Goal: Task Accomplishment & Management: Manage account settings

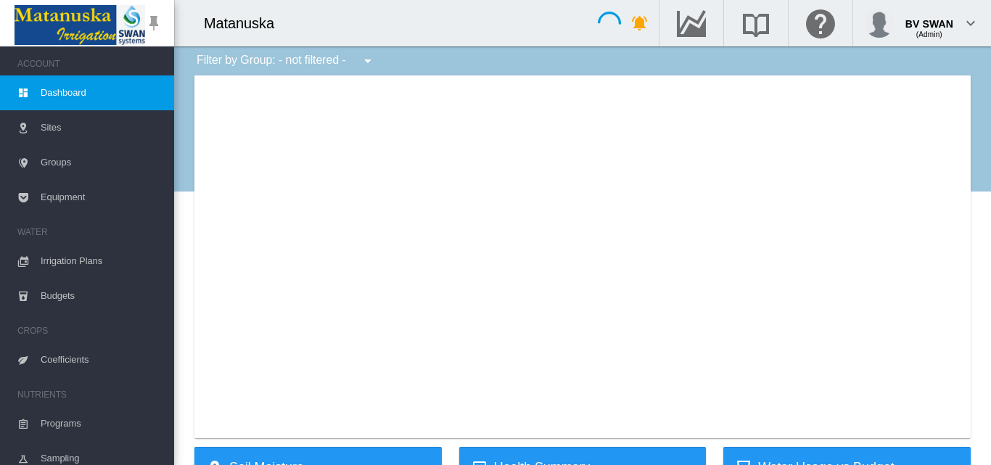
type input "**********"
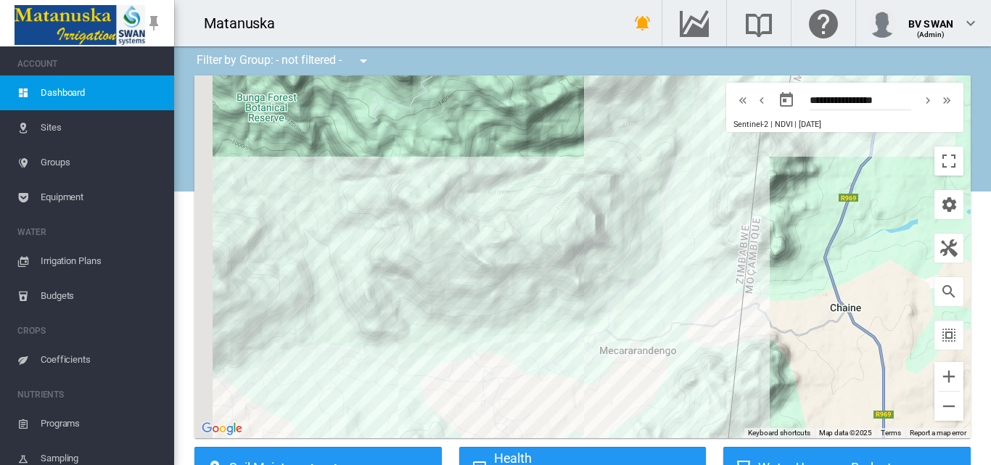
drag, startPoint x: 283, startPoint y: 334, endPoint x: 440, endPoint y: 255, distance: 175.6
click at [439, 255] on div at bounding box center [582, 256] width 776 height 363
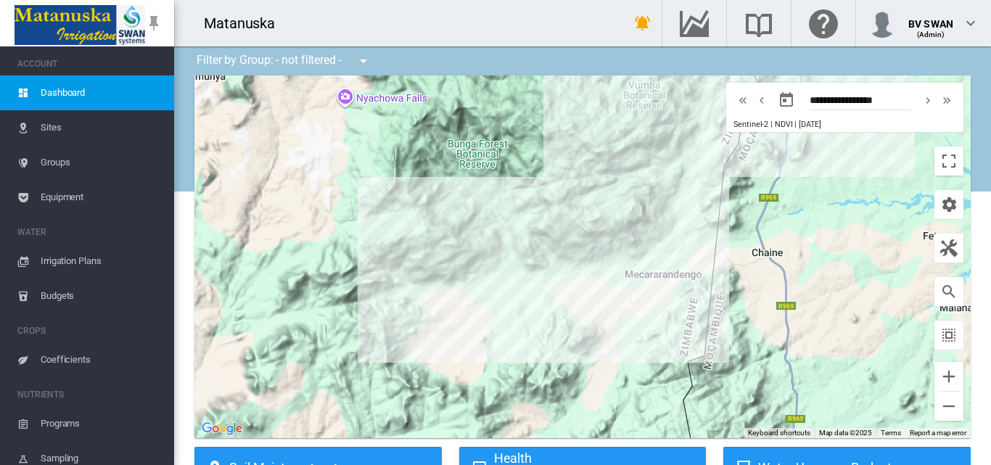
drag, startPoint x: 629, startPoint y: 262, endPoint x: 446, endPoint y: 289, distance: 184.8
click at [458, 287] on div at bounding box center [582, 256] width 776 height 363
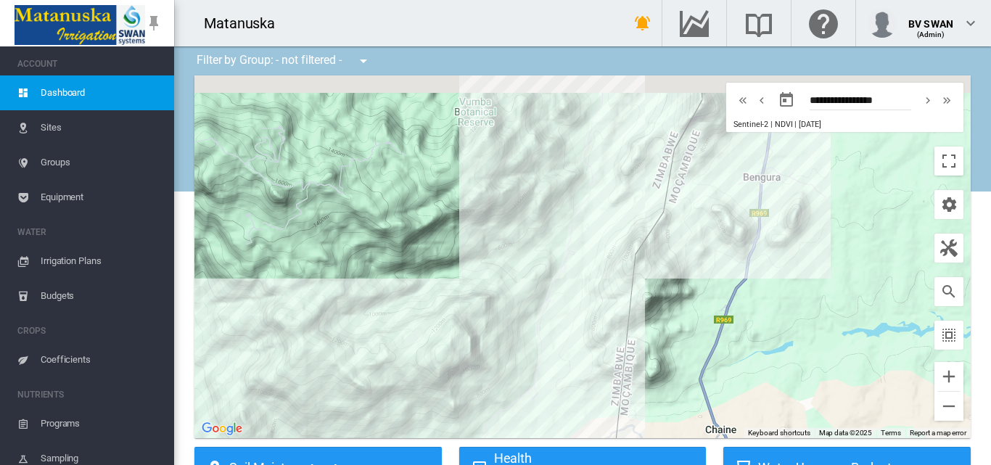
drag, startPoint x: 409, startPoint y: 319, endPoint x: 420, endPoint y: 390, distance: 72.1
click at [420, 390] on div at bounding box center [582, 256] width 776 height 363
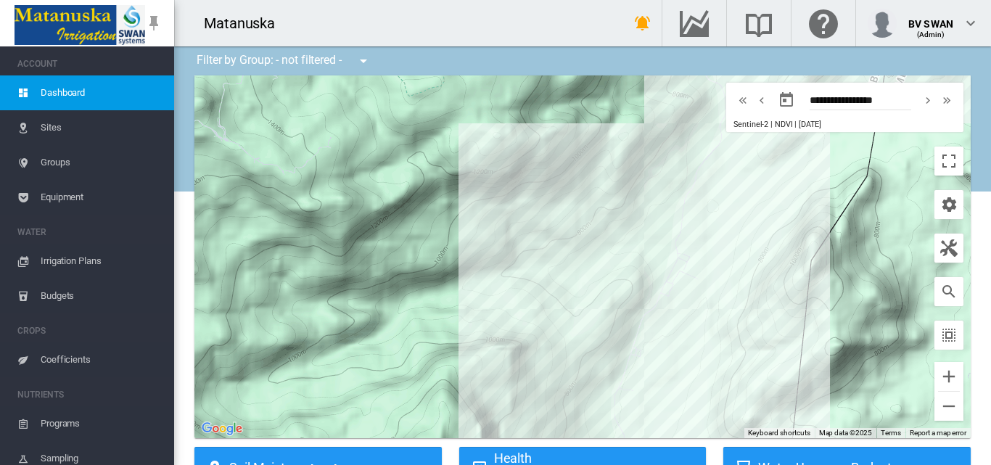
drag, startPoint x: 559, startPoint y: 353, endPoint x: 537, endPoint y: 252, distance: 103.9
click at [537, 253] on div at bounding box center [582, 256] width 776 height 363
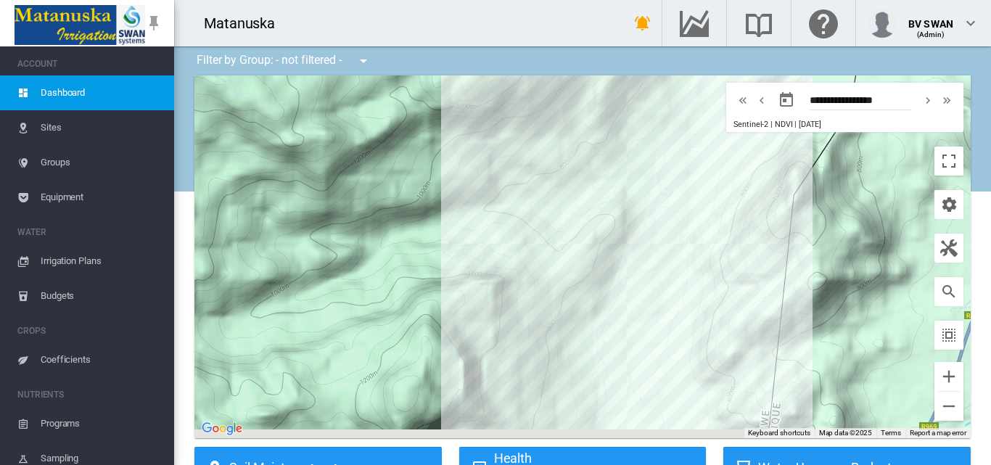
drag, startPoint x: 555, startPoint y: 370, endPoint x: 534, endPoint y: 255, distance: 117.3
click at [538, 291] on div at bounding box center [582, 256] width 776 height 363
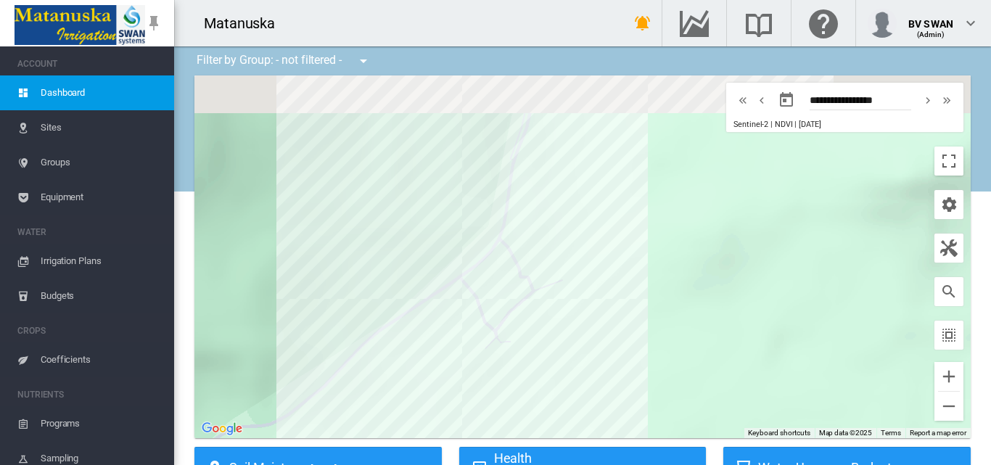
drag, startPoint x: 485, startPoint y: 300, endPoint x: 509, endPoint y: 414, distance: 116.6
click at [509, 414] on div at bounding box center [582, 256] width 776 height 363
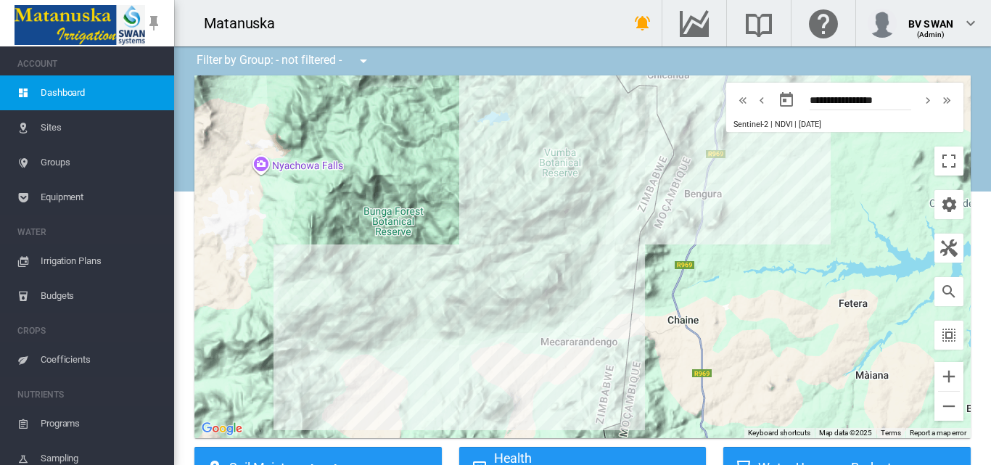
click at [81, 257] on span "Irrigation Plans" at bounding box center [102, 261] width 122 height 35
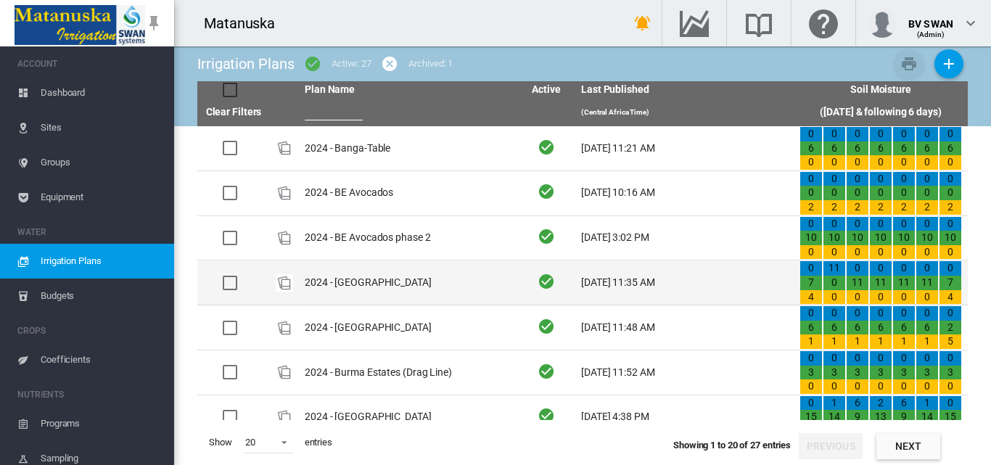
click at [360, 286] on td "2024 - [GEOGRAPHIC_DATA]" at bounding box center [408, 282] width 218 height 44
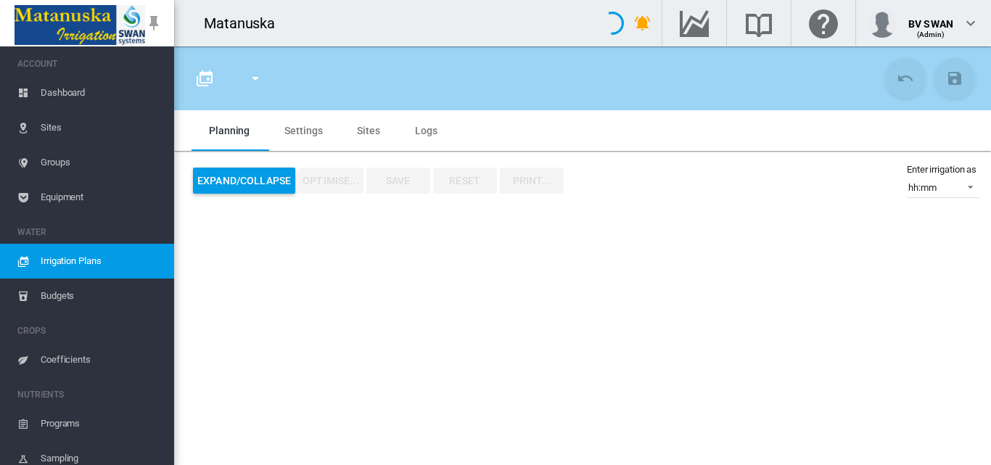
type input "**********"
type input "**"
type input "******"
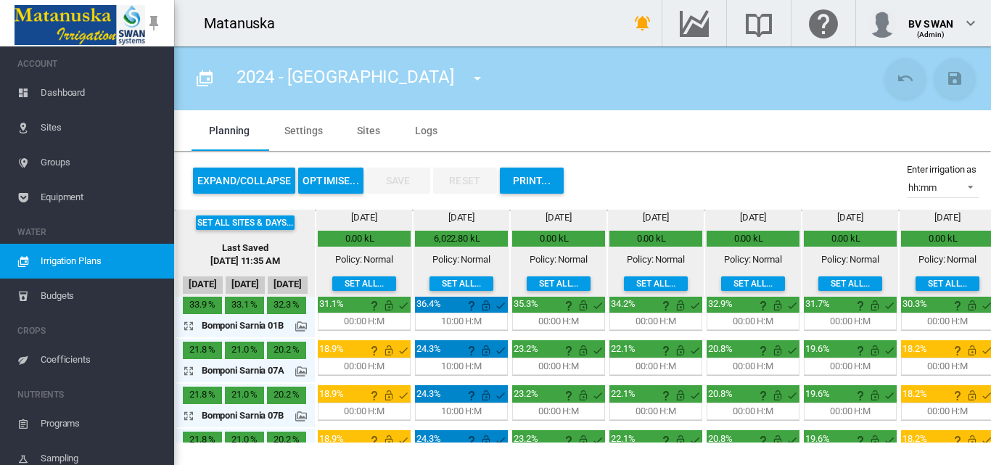
scroll to position [363, 0]
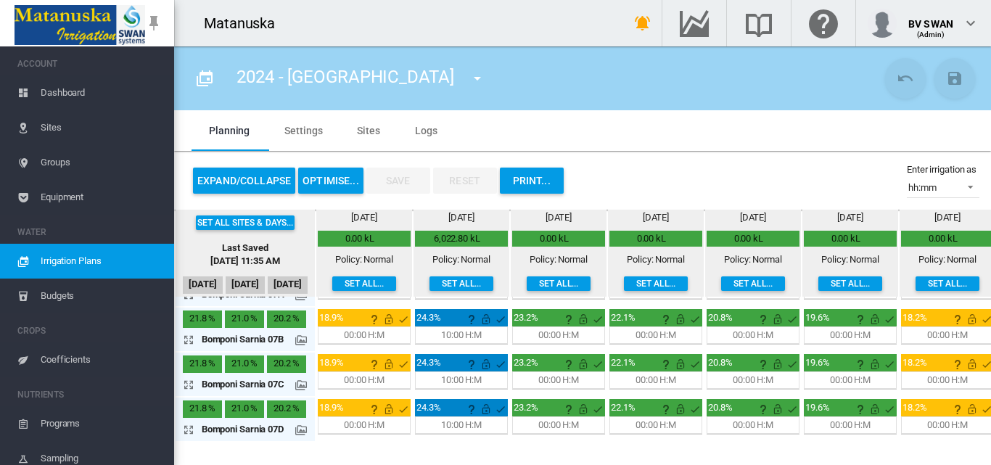
click at [469, 72] on md-icon "icon-menu-down" at bounding box center [477, 78] width 17 height 17
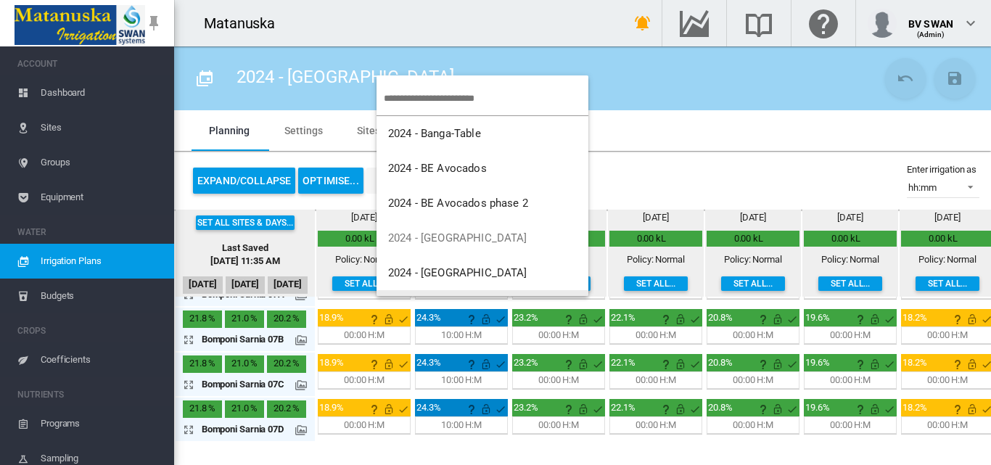
scroll to position [29, 0]
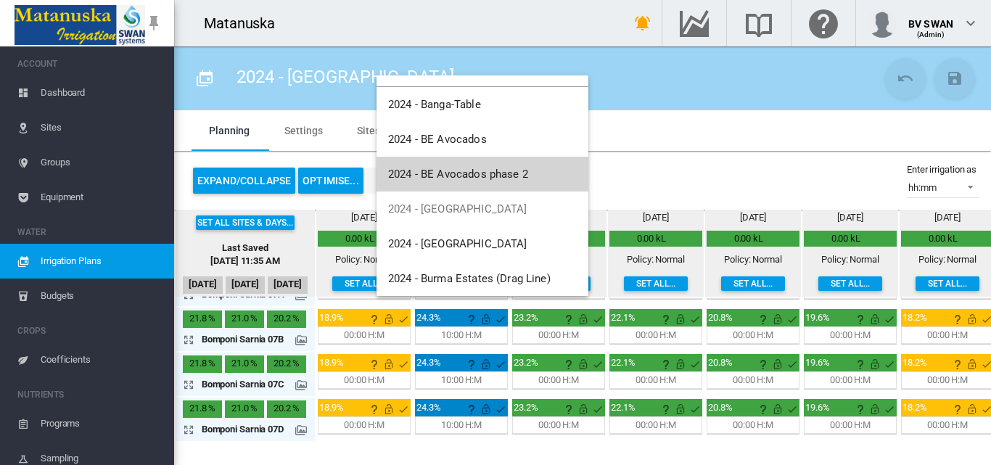
click at [483, 170] on span "2024 - BE Avocados phase 2" at bounding box center [458, 174] width 140 height 13
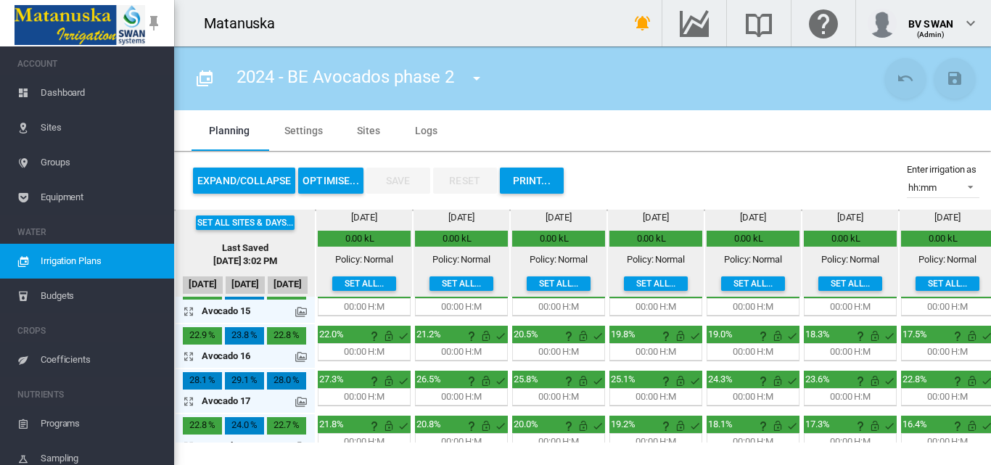
scroll to position [318, 0]
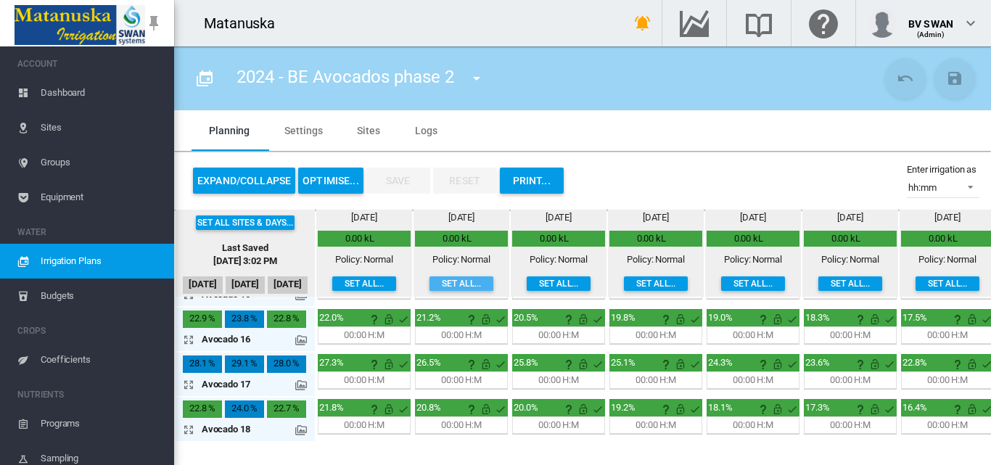
click at [455, 282] on button "Set all..." at bounding box center [462, 283] width 64 height 15
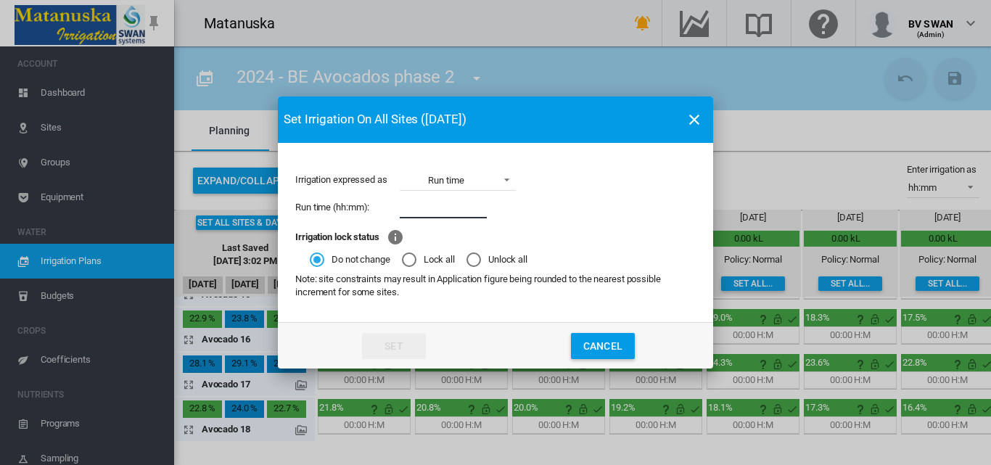
click at [444, 208] on input "Irrigation expressed ..." at bounding box center [443, 208] width 87 height 22
type input "****"
click at [418, 341] on button "Set" at bounding box center [394, 346] width 64 height 26
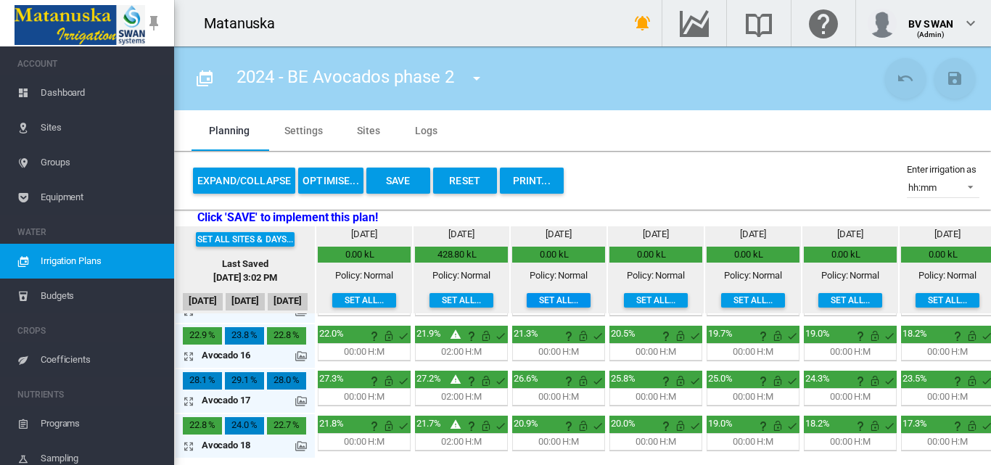
click at [564, 295] on button "Set all..." at bounding box center [559, 300] width 64 height 15
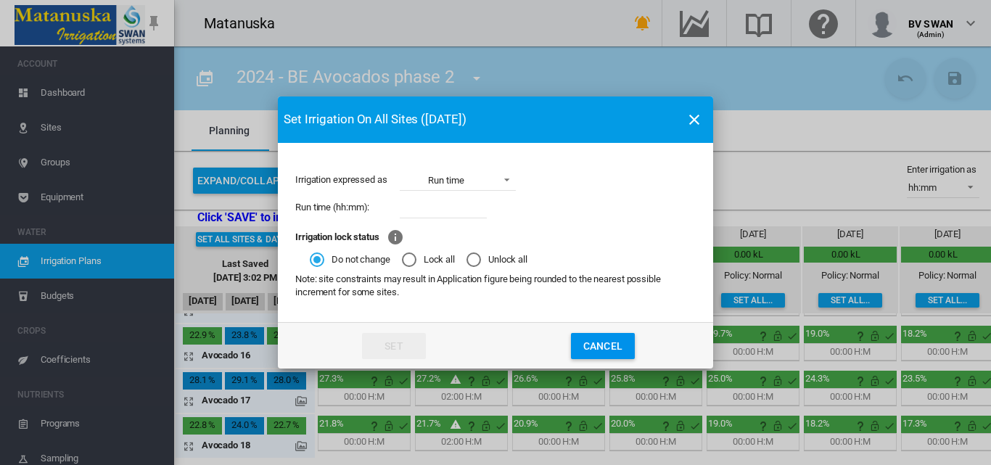
click at [426, 201] on input "Irrigation expressed ..." at bounding box center [443, 208] width 87 height 22
type input "****"
click at [429, 347] on md-dialog-actions "Set Cancel" at bounding box center [495, 345] width 435 height 46
click at [409, 344] on button "Set" at bounding box center [394, 346] width 64 height 26
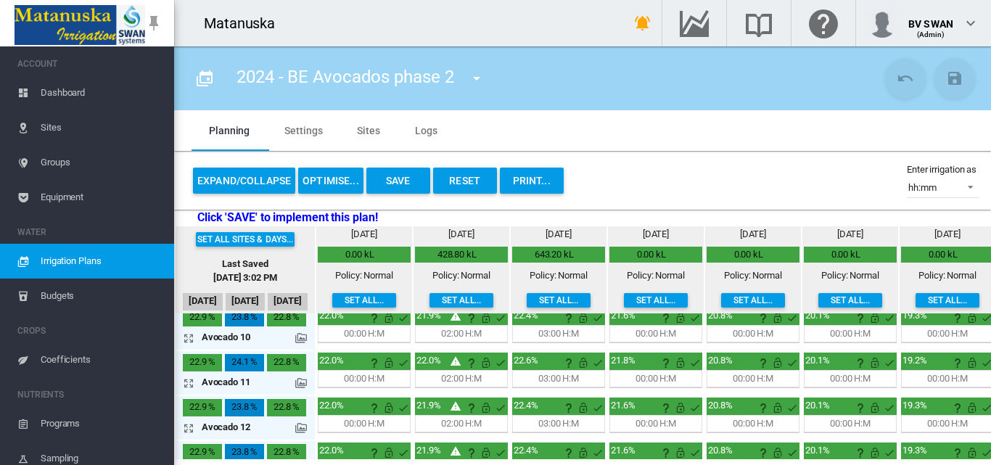
scroll to position [0, 0]
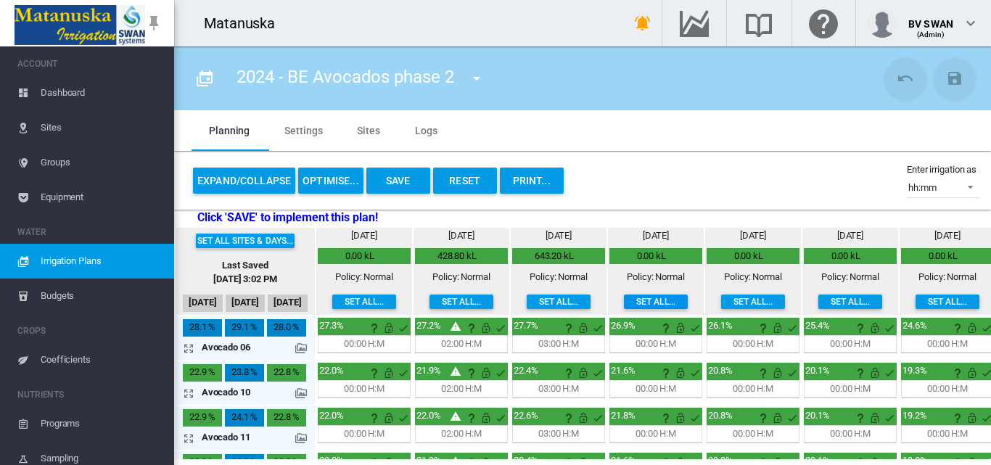
click at [644, 302] on button "Set all..." at bounding box center [656, 302] width 64 height 15
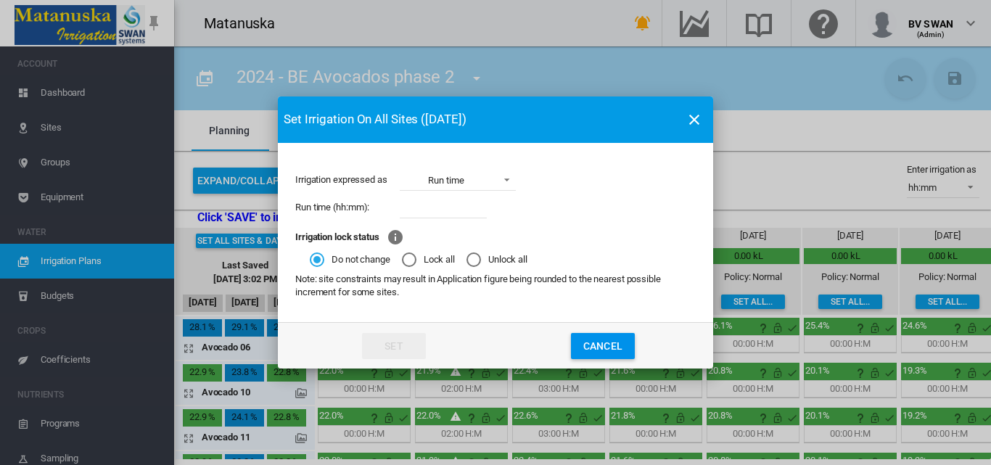
click at [412, 205] on input "Irrigation expressed ..." at bounding box center [443, 208] width 87 height 22
type input "****"
click at [388, 349] on button "Set" at bounding box center [394, 346] width 64 height 26
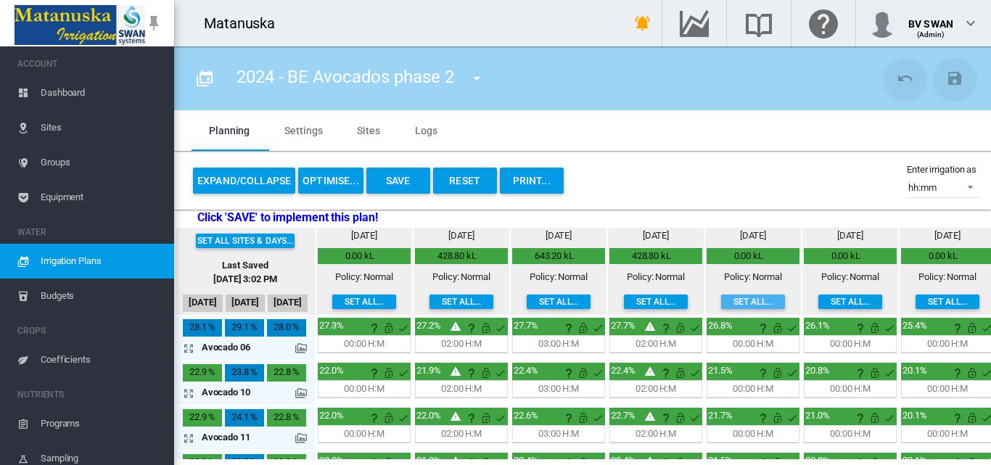
click at [746, 299] on button "Set all..." at bounding box center [753, 302] width 64 height 15
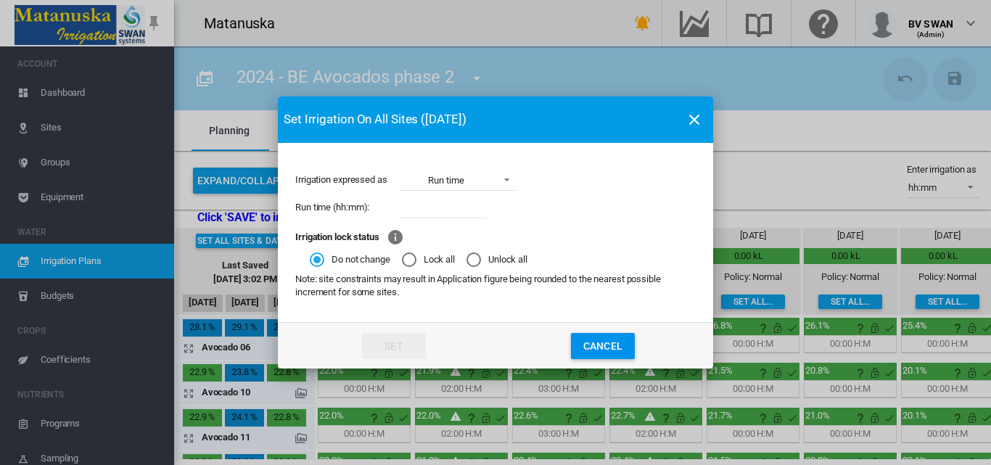
click at [413, 211] on input "Irrigation expressed ..." at bounding box center [443, 208] width 87 height 22
type input "****"
click at [385, 328] on md-dialog-actions "Set Cancel" at bounding box center [495, 345] width 435 height 46
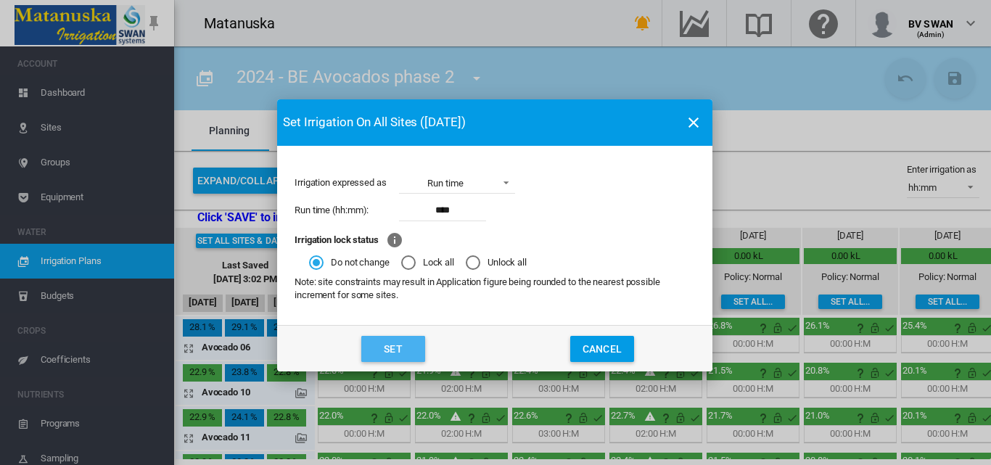
click at [390, 353] on button "Set" at bounding box center [393, 349] width 64 height 26
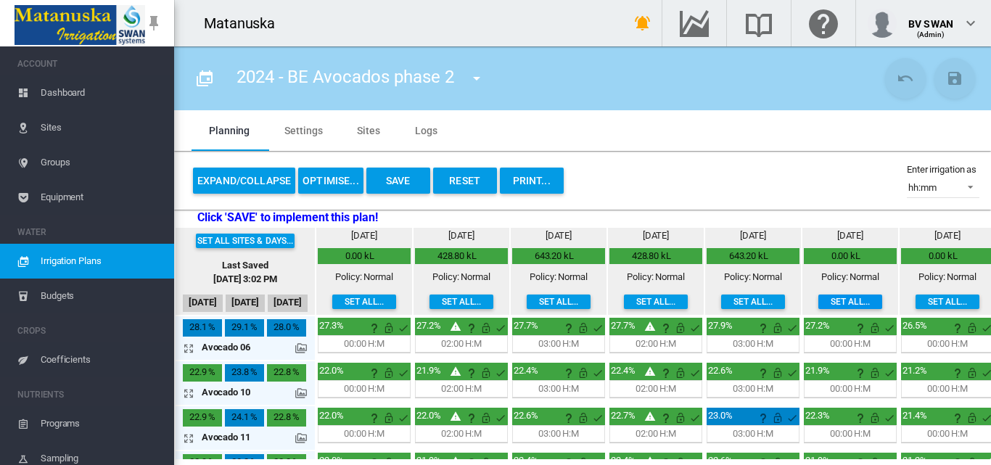
click at [845, 300] on button "Set all..." at bounding box center [850, 302] width 64 height 15
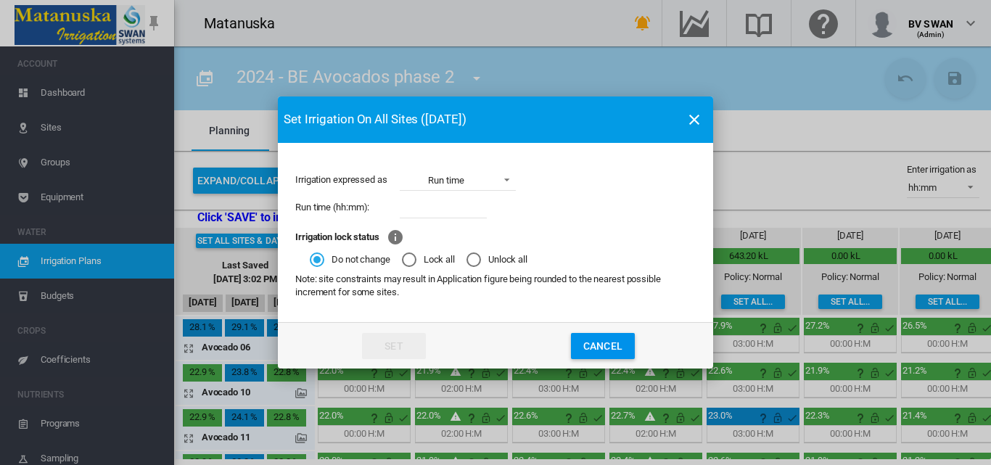
click at [427, 211] on input "Irrigation expressed ..." at bounding box center [443, 208] width 87 height 22
type input "****"
click at [391, 345] on button "Set" at bounding box center [394, 346] width 64 height 26
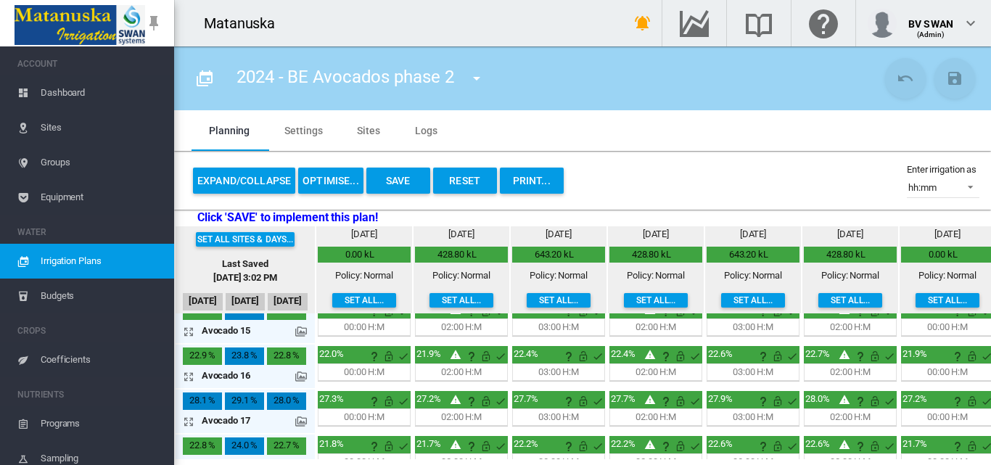
scroll to position [318, 0]
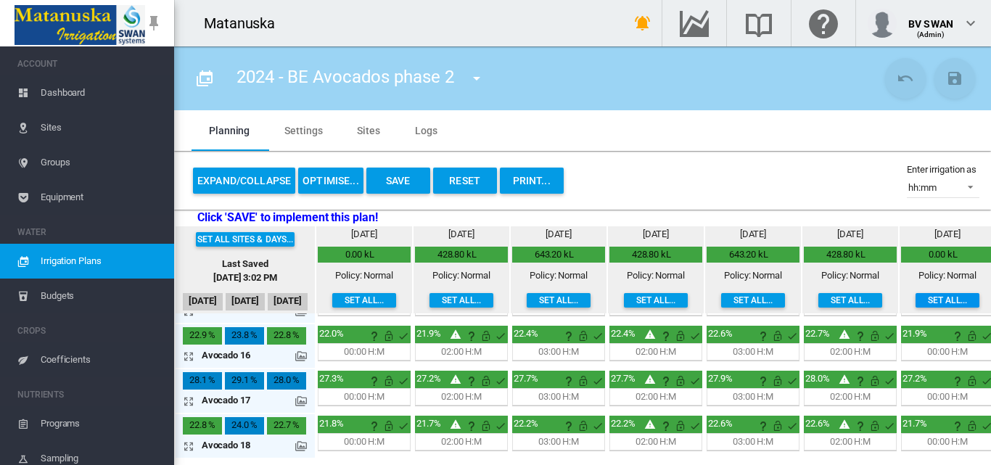
click at [943, 302] on button "Set all..." at bounding box center [948, 300] width 64 height 15
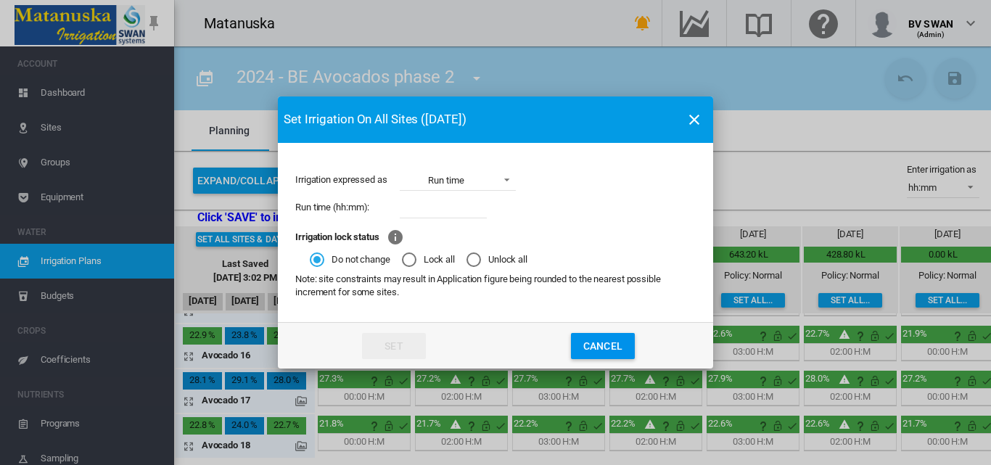
click at [431, 208] on input "Irrigation expressed ..." at bounding box center [443, 208] width 87 height 22
type input "****"
click at [384, 342] on button "Set" at bounding box center [394, 346] width 64 height 26
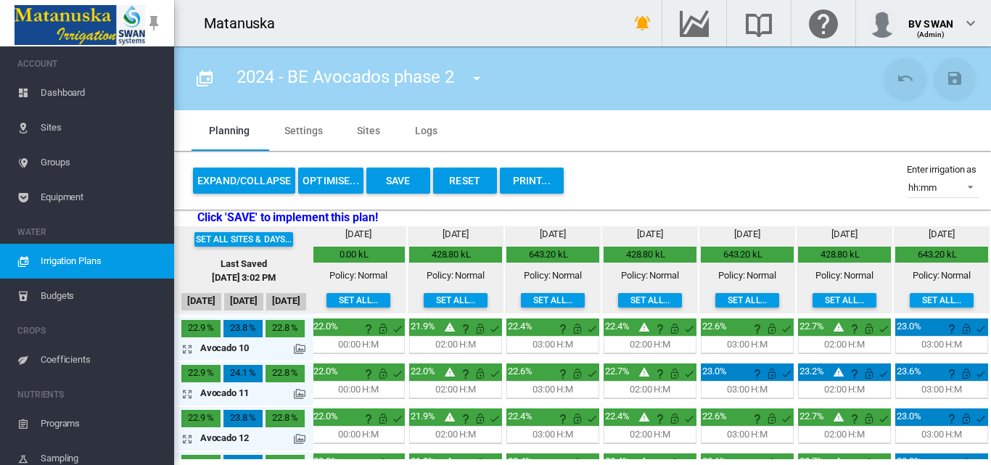
scroll to position [0, 17]
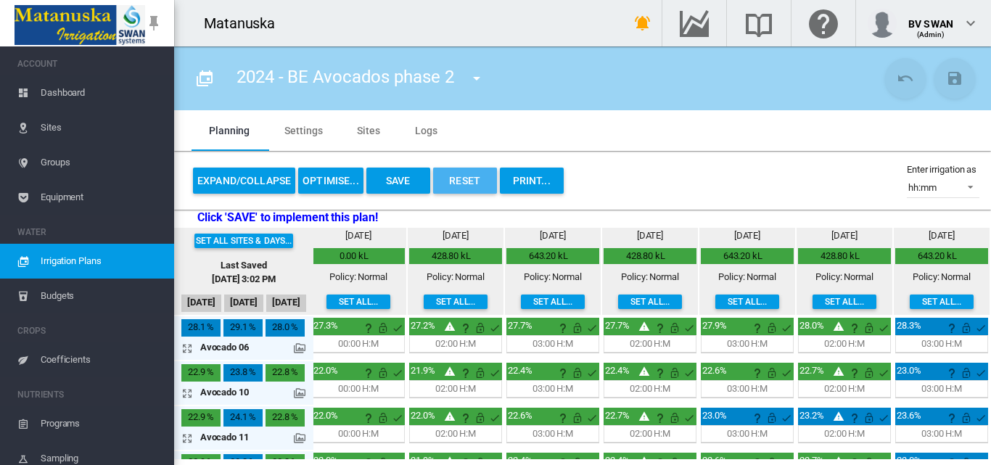
click at [460, 173] on button "Reset" at bounding box center [465, 181] width 64 height 26
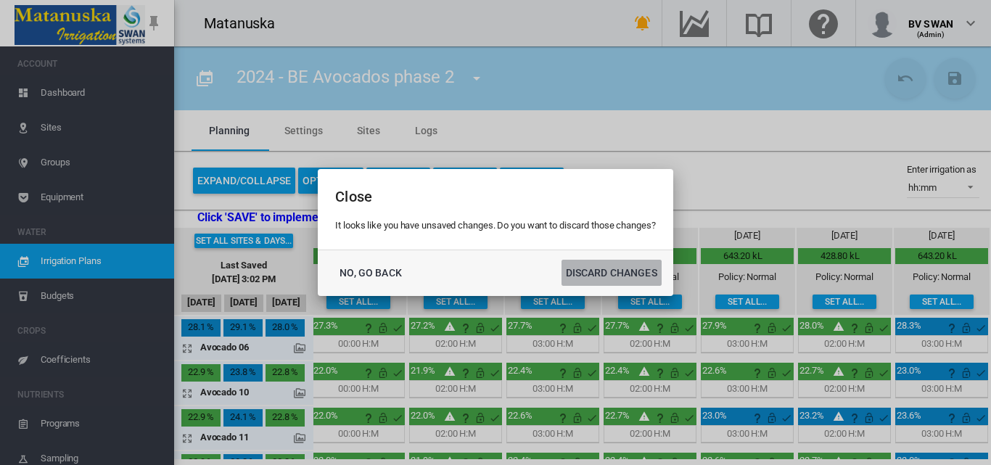
click at [584, 273] on button "DISCARD CHANGES" at bounding box center [612, 273] width 100 height 26
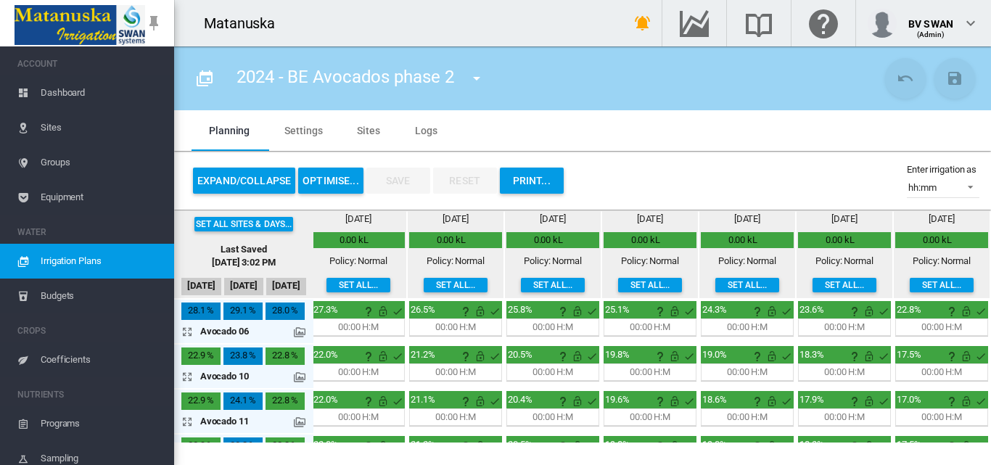
scroll to position [0, 17]
click at [477, 81] on md-icon "icon-menu-down" at bounding box center [476, 78] width 17 height 17
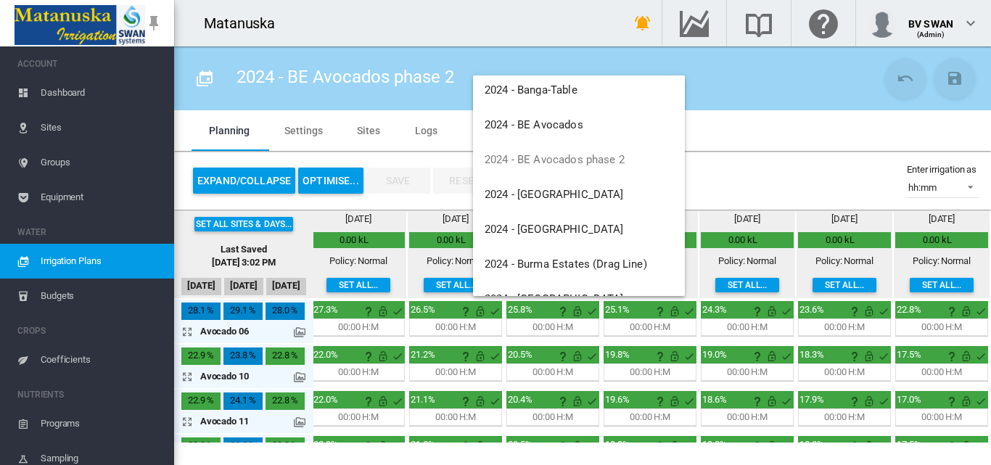
scroll to position [5, 0]
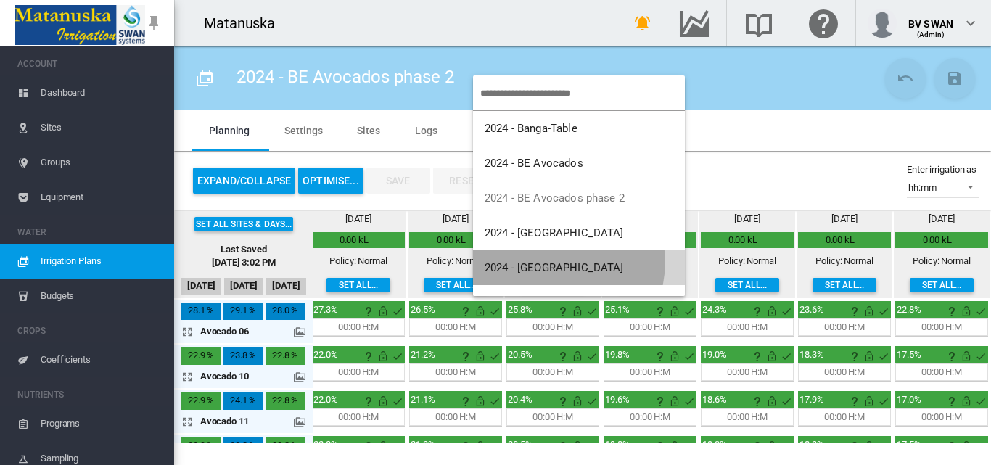
click at [554, 264] on span "2024 - [GEOGRAPHIC_DATA]" at bounding box center [554, 267] width 139 height 13
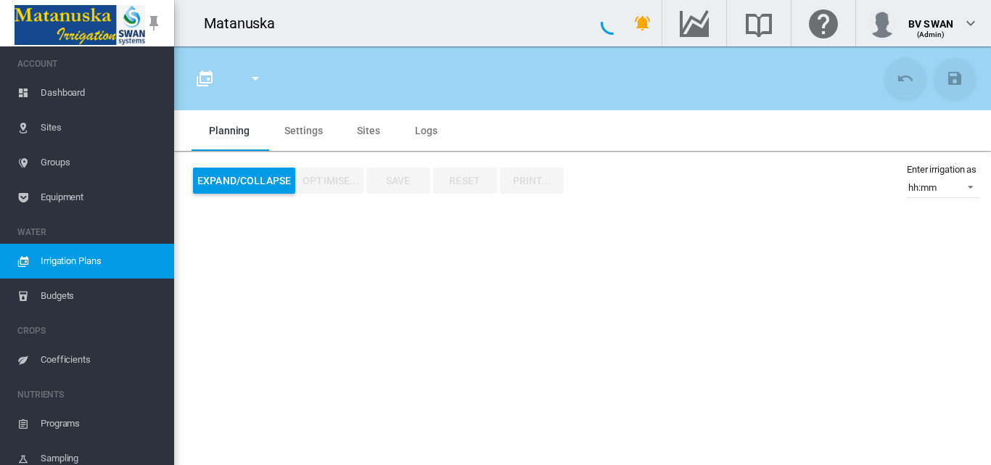
type input "**********"
type input "*"
type input "******"
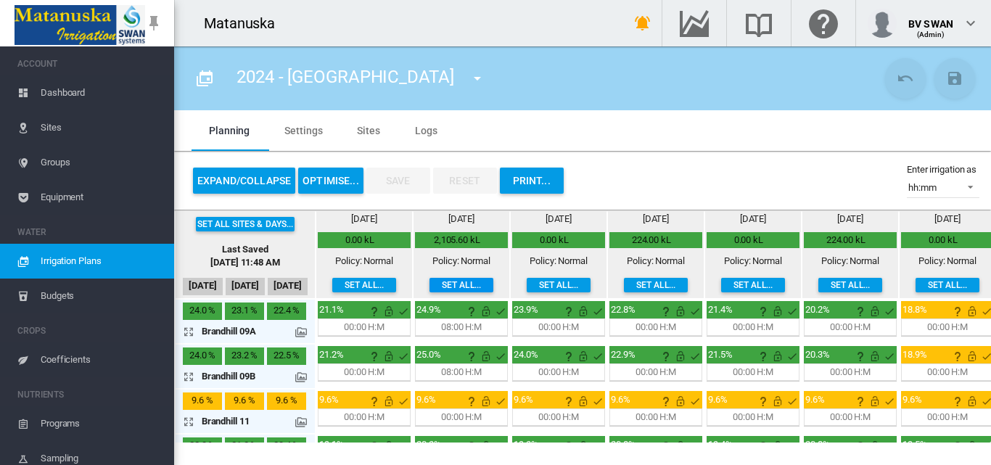
click at [465, 284] on button "Set all..." at bounding box center [462, 285] width 64 height 15
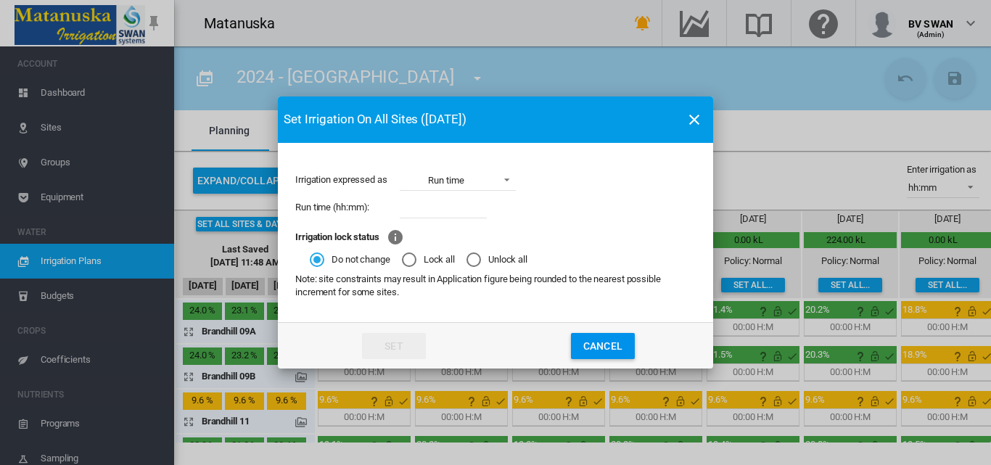
click at [448, 216] on input "Irrigation expressed ..." at bounding box center [443, 208] width 87 height 22
type input "*****"
click at [410, 344] on button "Set" at bounding box center [394, 346] width 64 height 26
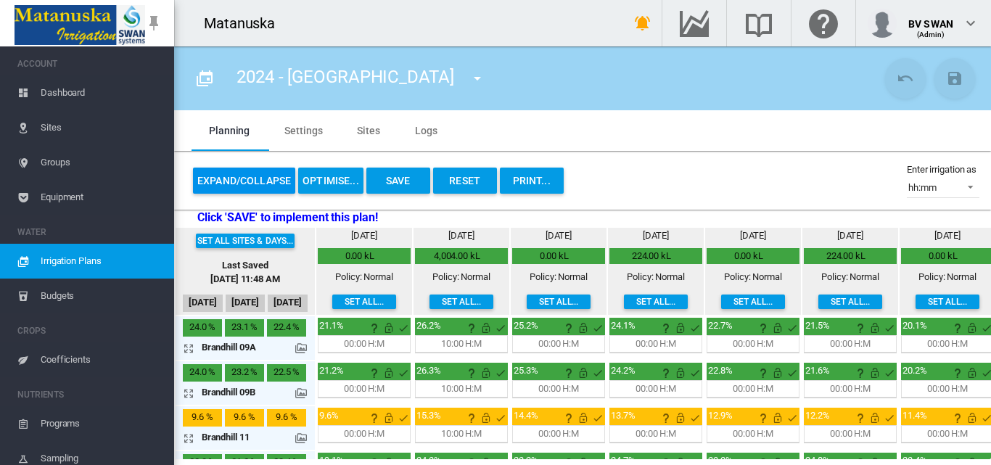
click at [255, 181] on button "Expand/Collapse" at bounding box center [244, 181] width 102 height 26
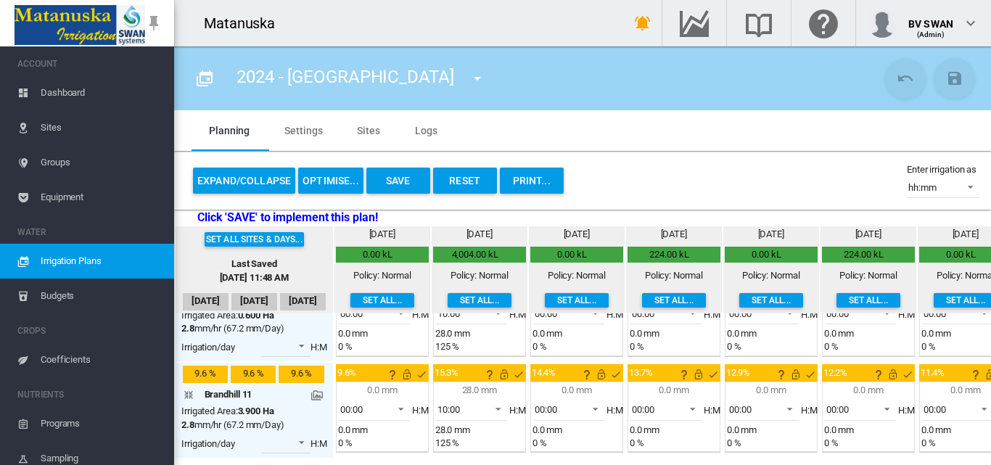
scroll to position [218, 0]
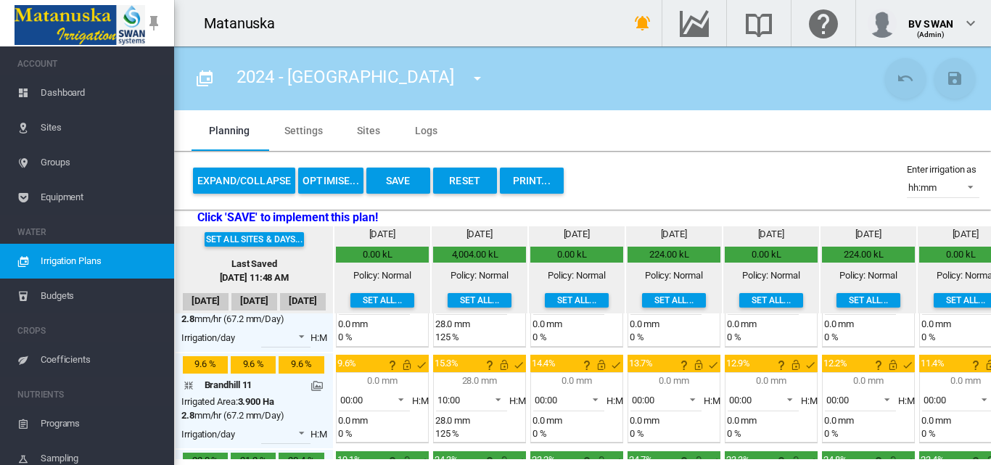
scroll to position [177, 0]
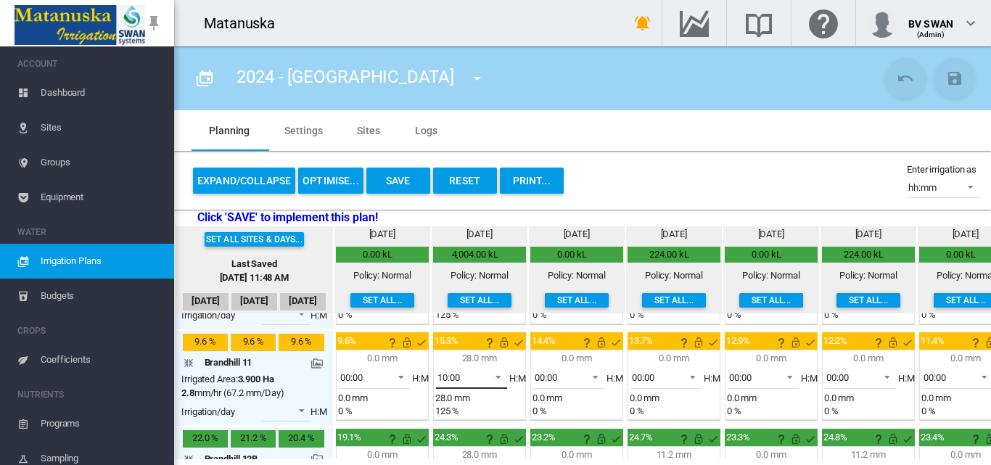
click at [496, 374] on span at bounding box center [493, 375] width 17 height 13
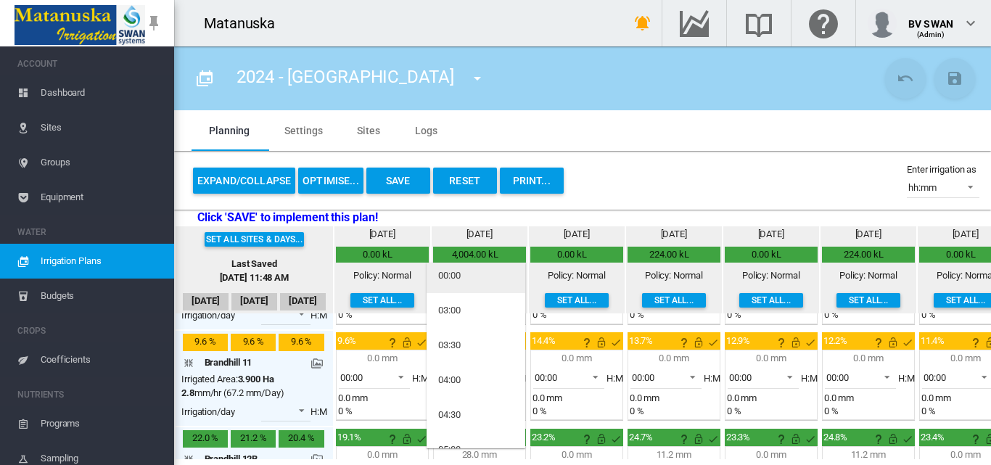
scroll to position [0, 0]
click at [465, 283] on md-option "00:00" at bounding box center [476, 280] width 99 height 35
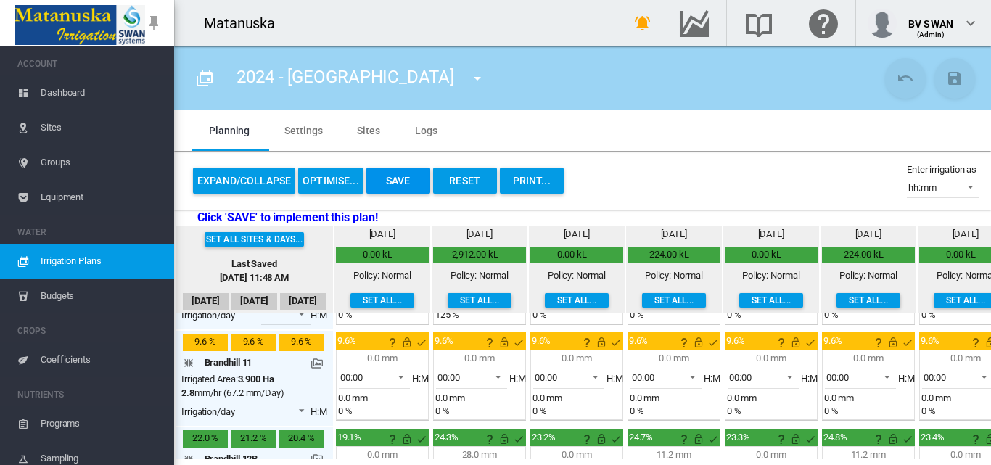
click at [418, 175] on button "Save" at bounding box center [398, 181] width 64 height 26
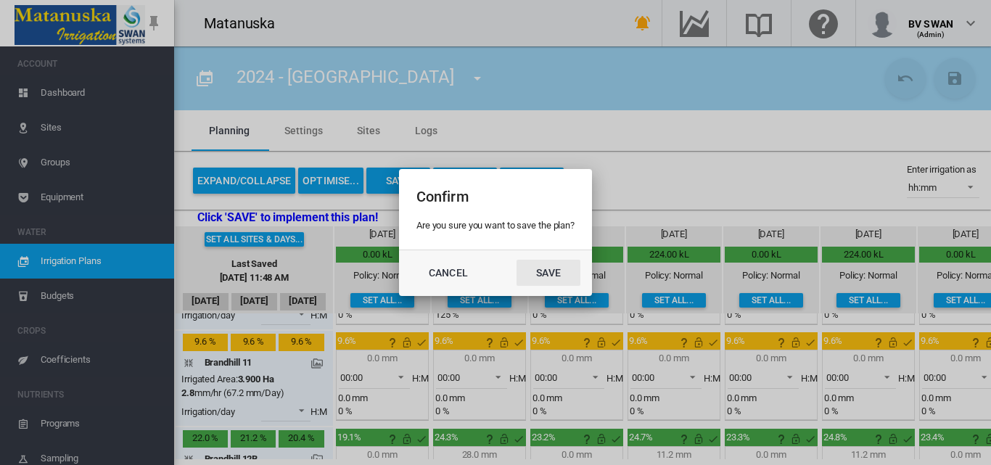
click at [551, 281] on button "Save" at bounding box center [549, 273] width 64 height 26
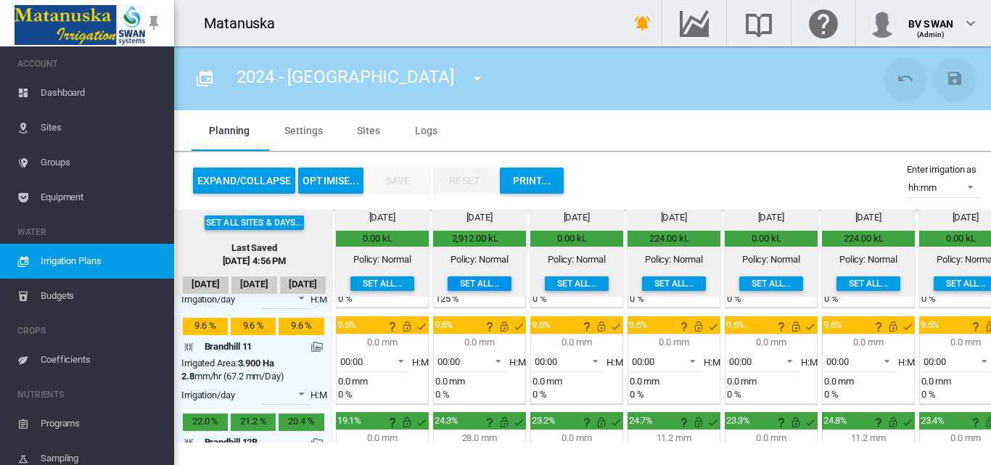
click at [477, 285] on button "Set all..." at bounding box center [480, 283] width 64 height 15
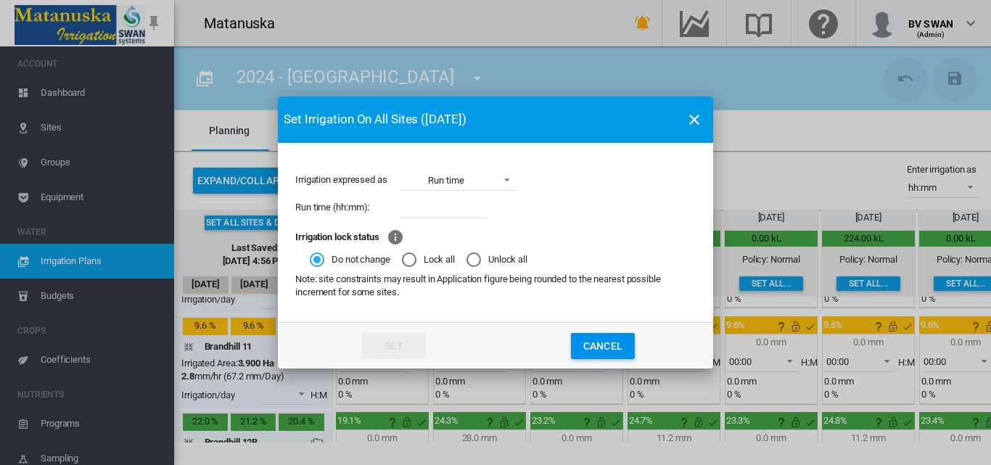
click at [448, 206] on input "Irrigation expressed ..." at bounding box center [443, 208] width 87 height 22
type input "****"
click at [402, 346] on button "Set" at bounding box center [394, 346] width 64 height 26
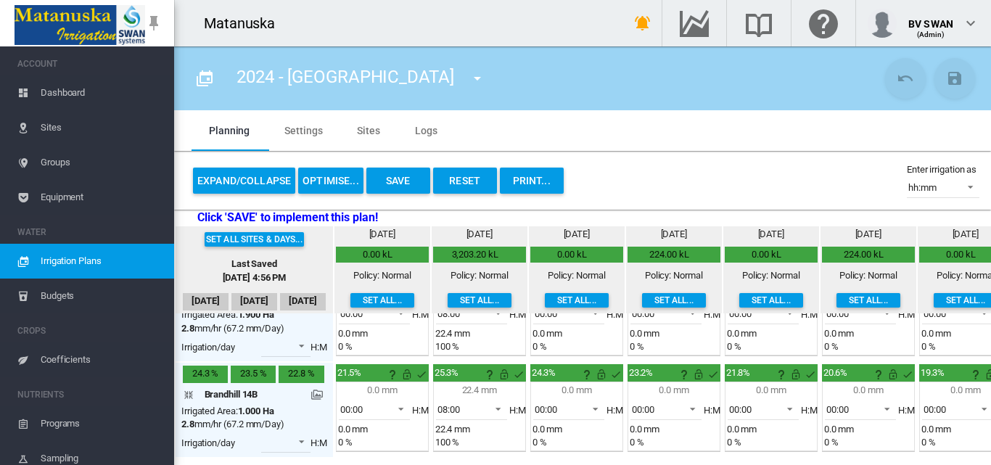
scroll to position [540, 0]
click at [384, 184] on button "Save" at bounding box center [398, 181] width 64 height 26
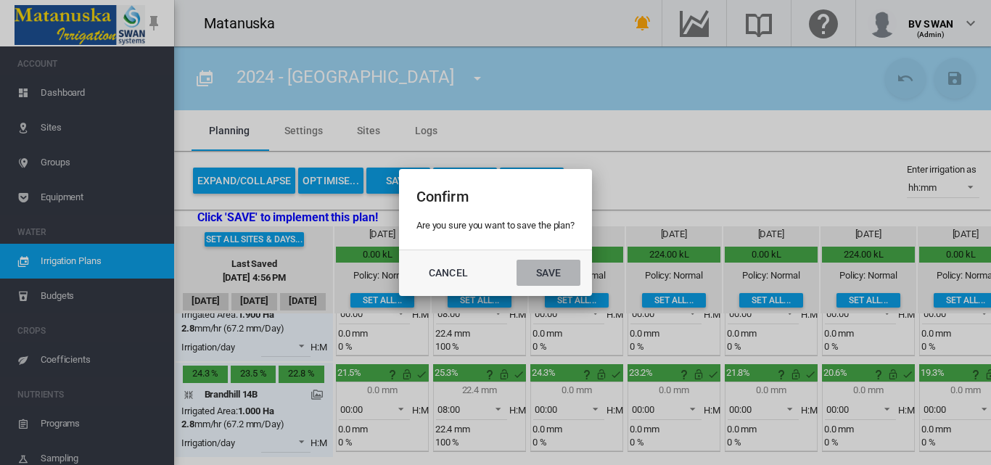
click at [548, 273] on button "Save" at bounding box center [549, 273] width 64 height 26
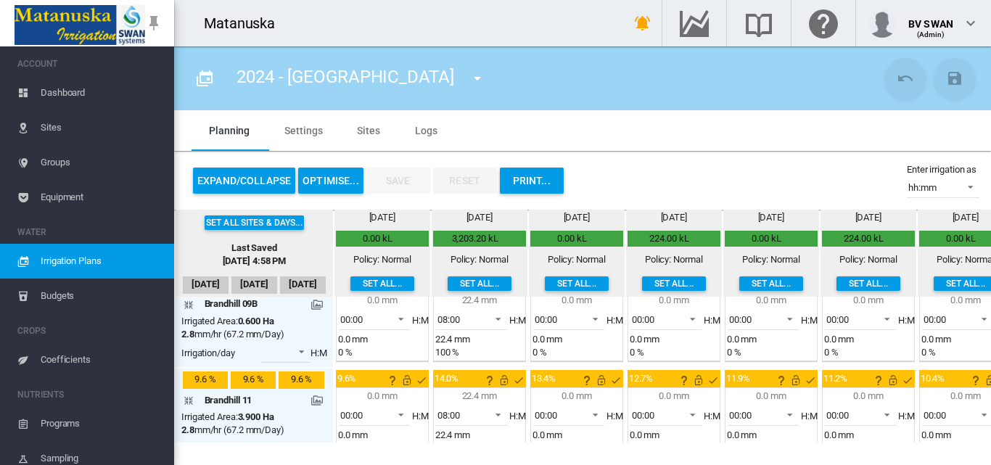
scroll to position [145, 0]
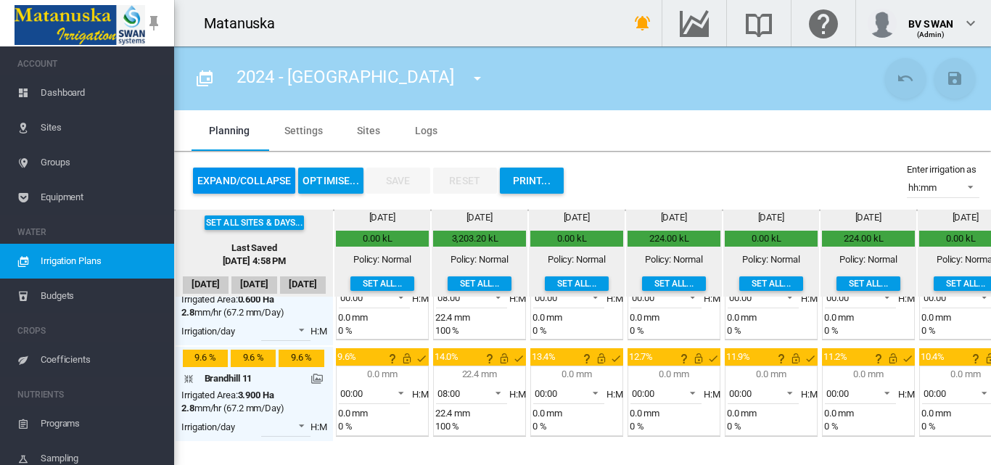
click at [278, 189] on button "Expand/Collapse" at bounding box center [244, 181] width 102 height 26
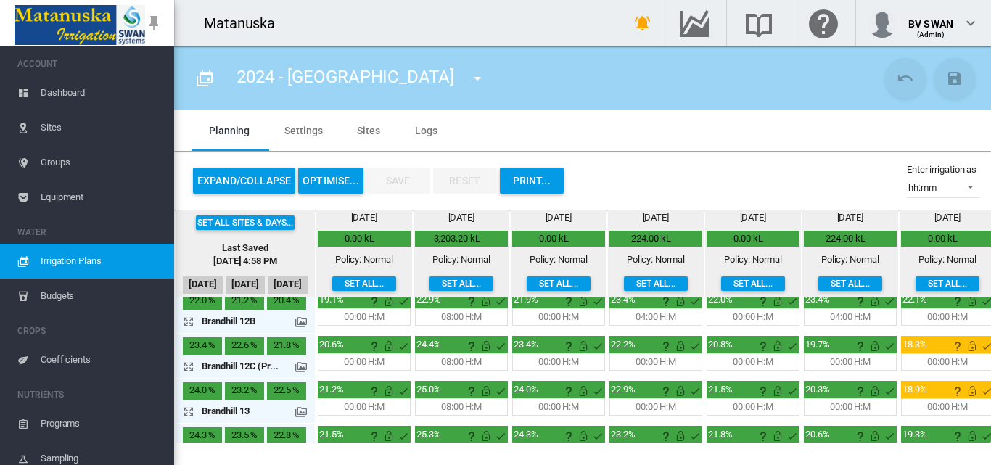
scroll to position [75, 0]
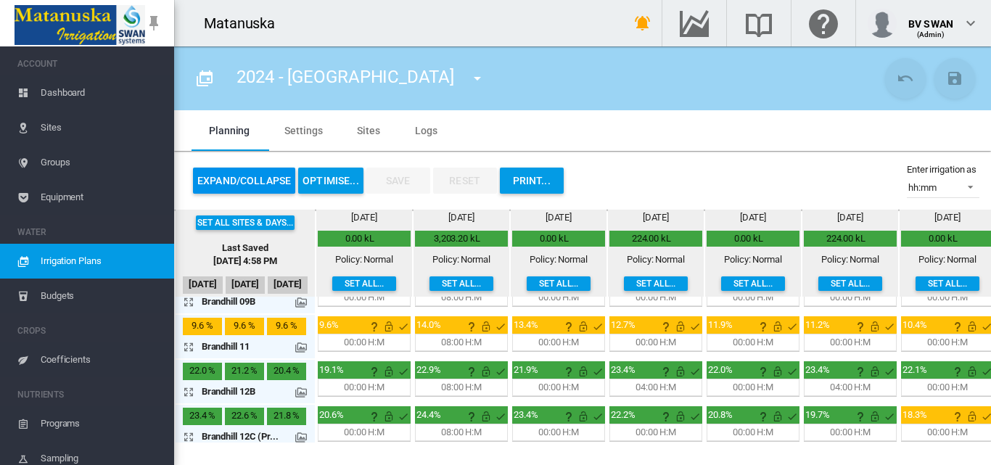
click at [255, 182] on button "Expand/Collapse" at bounding box center [244, 181] width 102 height 26
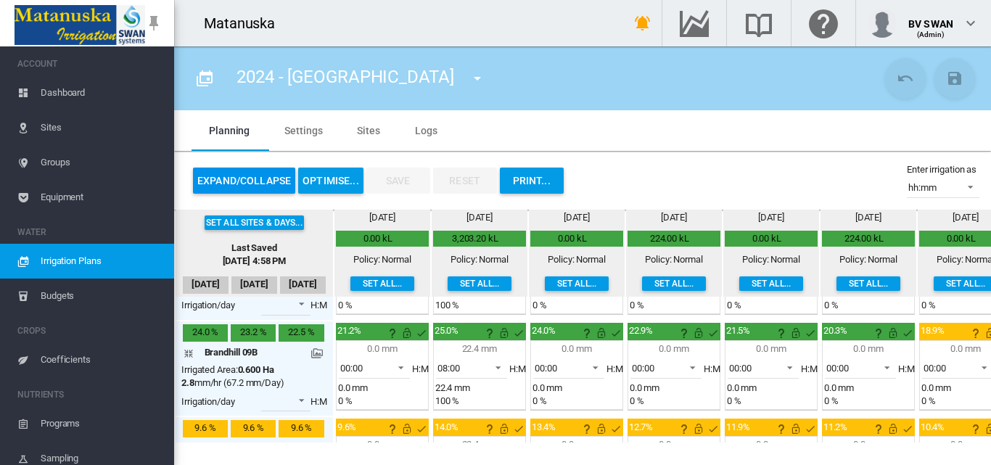
scroll to position [145, 0]
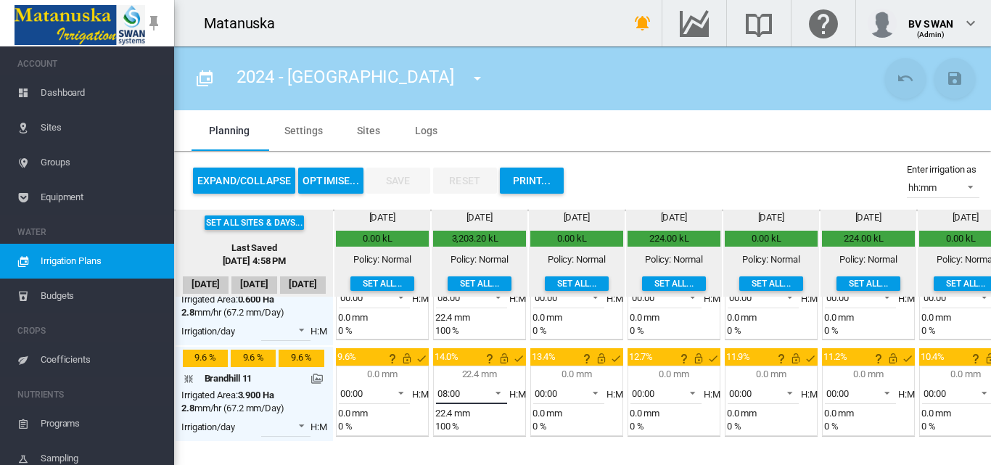
click at [499, 397] on span at bounding box center [493, 391] width 17 height 13
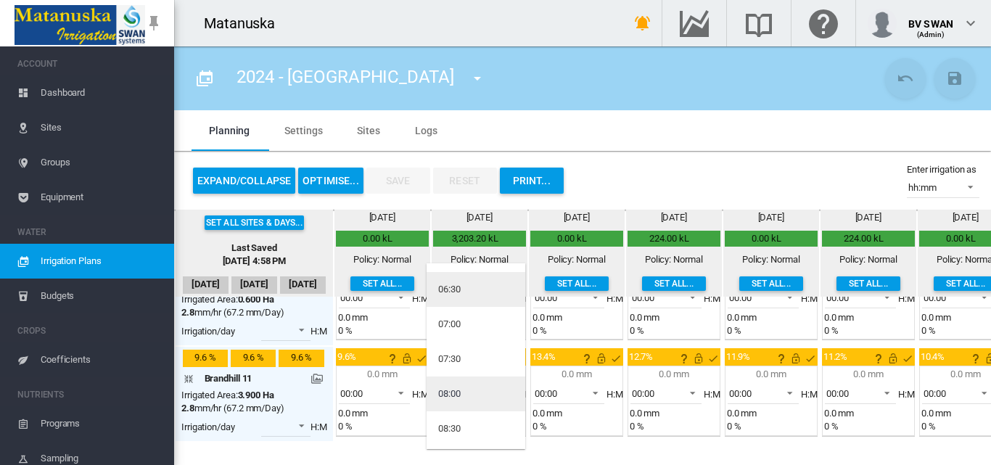
scroll to position [0, 0]
click at [466, 284] on md-option "00:00" at bounding box center [476, 280] width 99 height 35
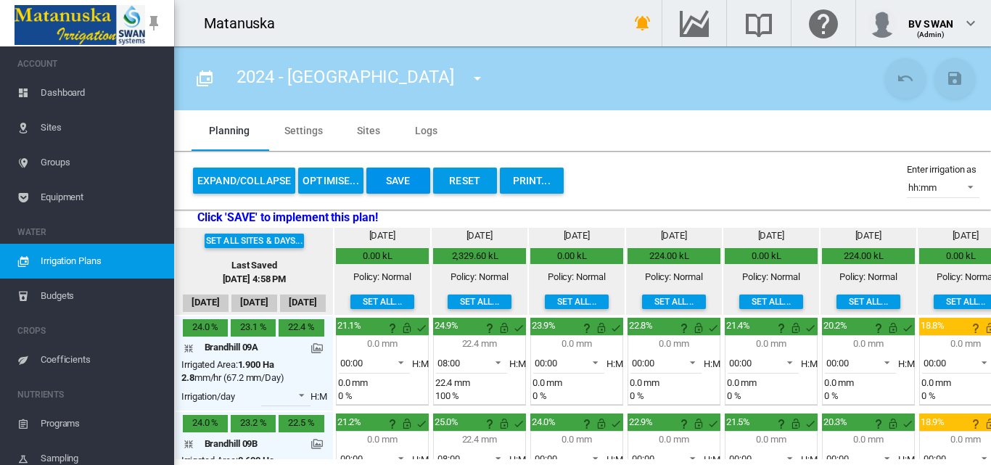
click at [402, 186] on button "Save" at bounding box center [398, 181] width 64 height 26
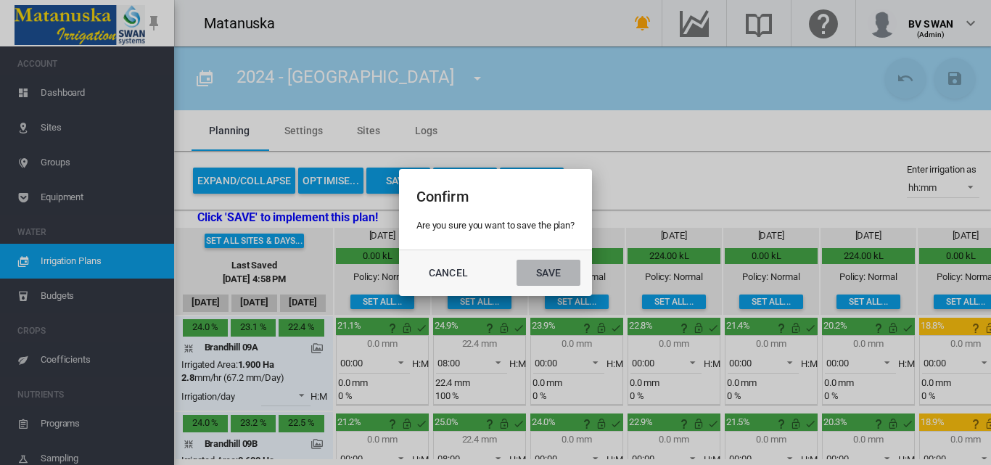
click at [554, 274] on button "Save" at bounding box center [549, 273] width 64 height 26
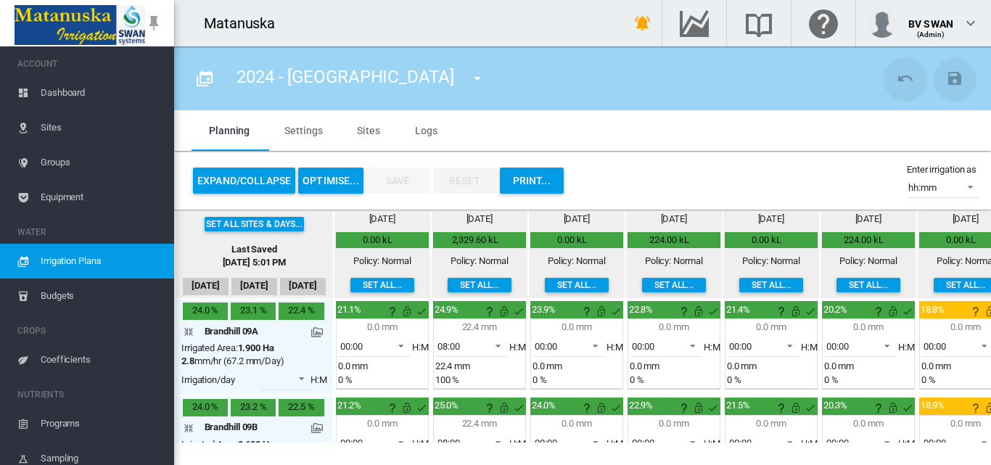
click at [469, 76] on md-icon "icon-menu-down" at bounding box center [477, 78] width 17 height 17
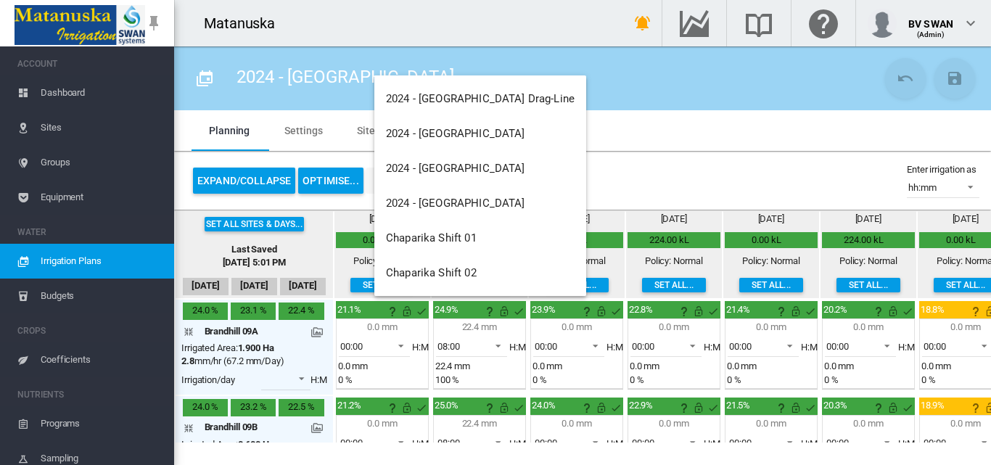
scroll to position [331, 0]
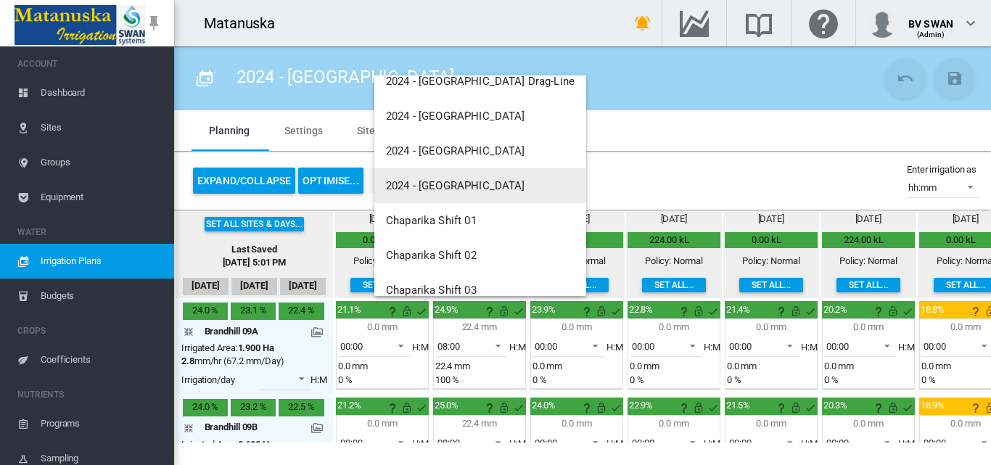
click at [440, 189] on span "2024 - [GEOGRAPHIC_DATA]" at bounding box center [455, 185] width 139 height 13
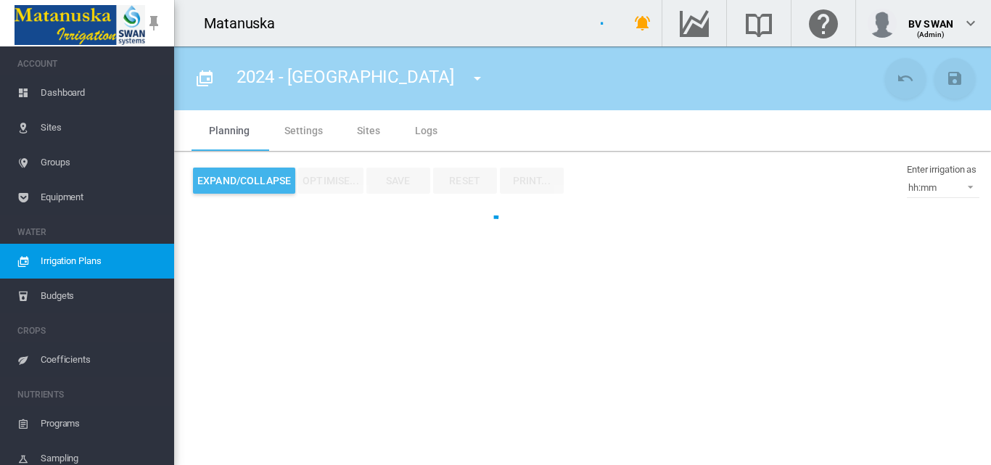
type input "**********"
type input "**"
type input "******"
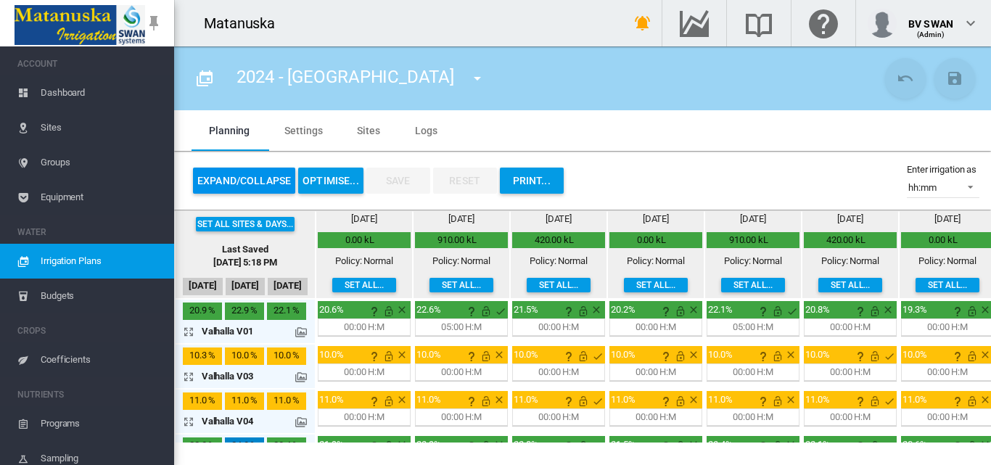
click at [255, 180] on button "Expand/Collapse" at bounding box center [244, 181] width 102 height 26
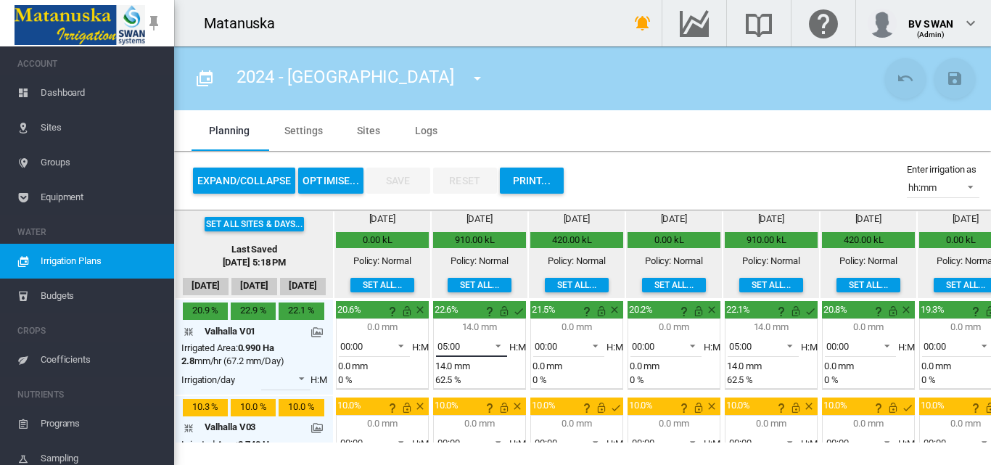
click at [501, 345] on span at bounding box center [493, 344] width 17 height 13
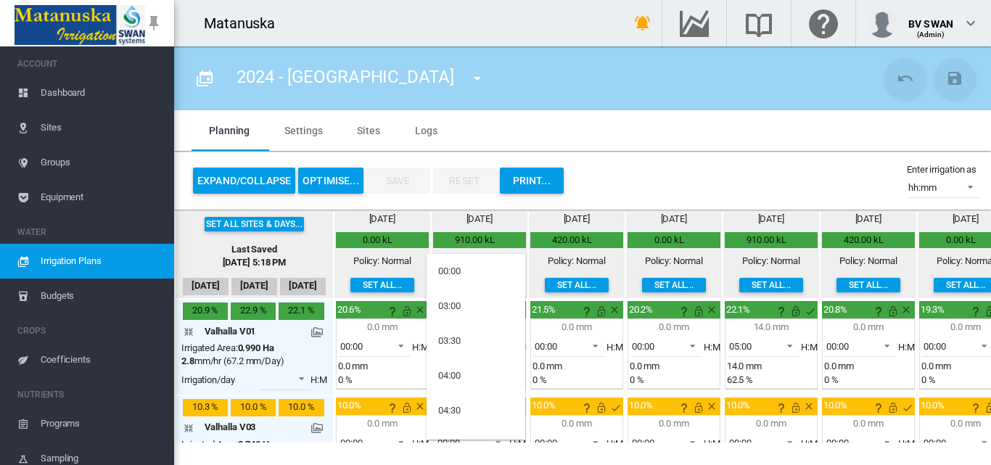
scroll to position [99, 0]
click at [471, 271] on md-option "04:00" at bounding box center [476, 277] width 99 height 35
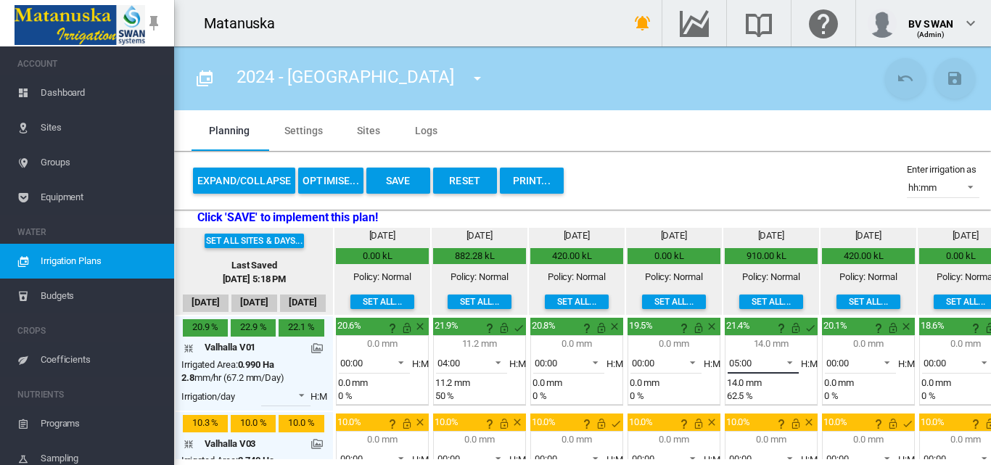
click at [787, 361] on span at bounding box center [785, 361] width 17 height 13
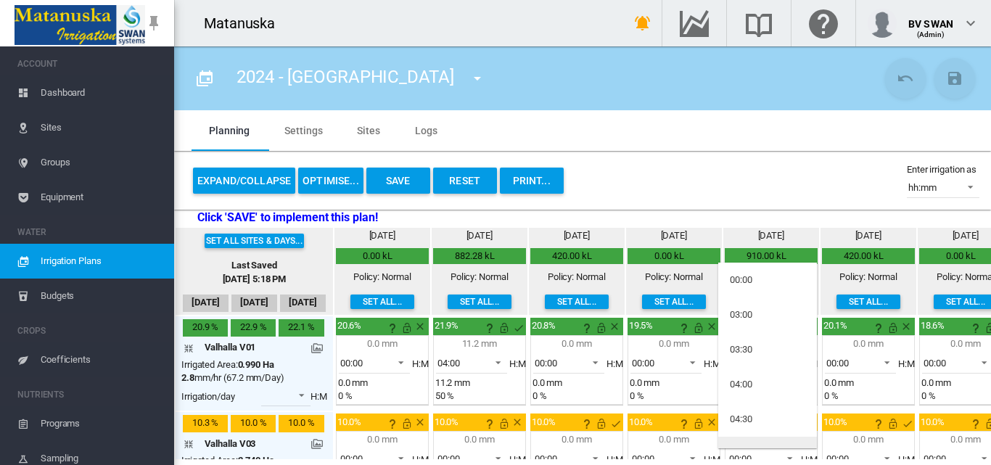
scroll to position [91, 0]
click at [762, 294] on md-option "04:00" at bounding box center [767, 293] width 99 height 35
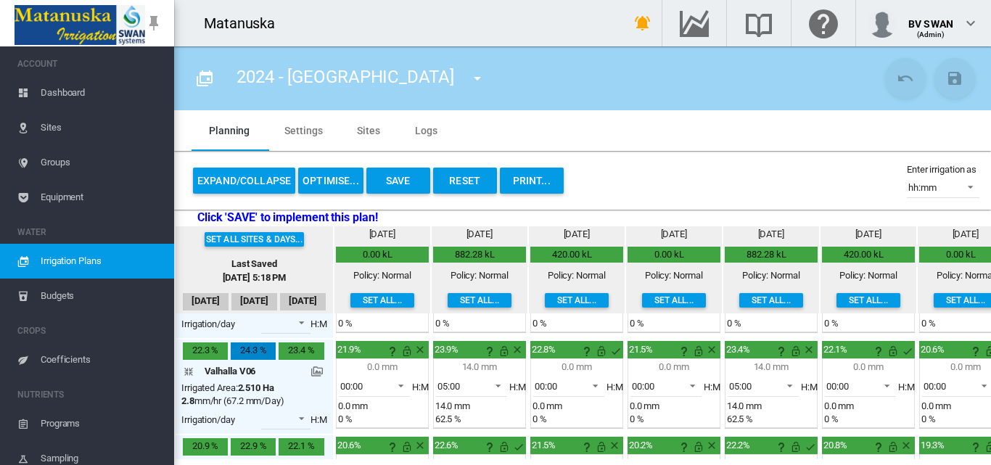
scroll to position [290, 0]
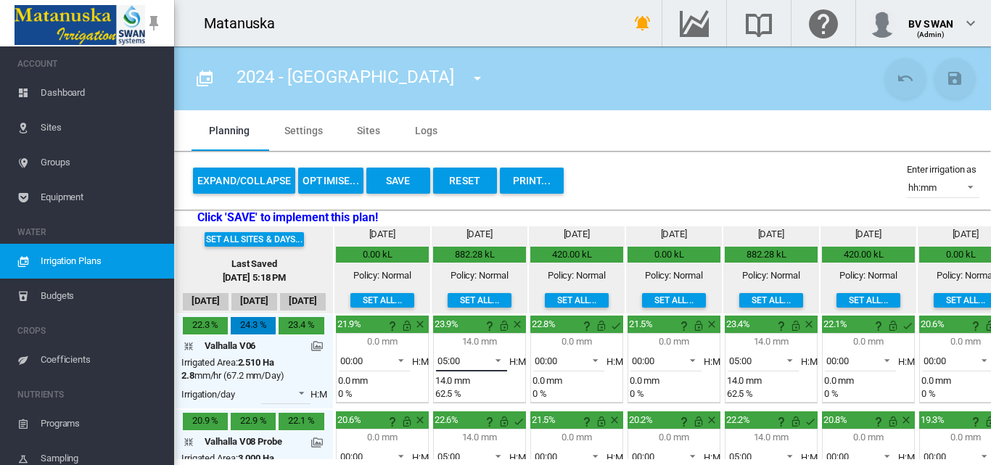
click at [500, 358] on span at bounding box center [493, 359] width 17 height 13
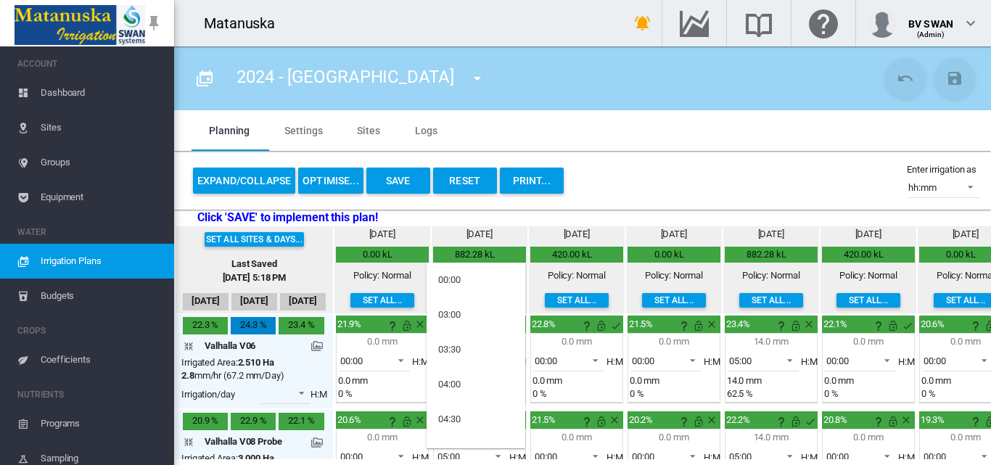
scroll to position [94, 0]
click at [469, 295] on md-option "04:00" at bounding box center [476, 291] width 99 height 35
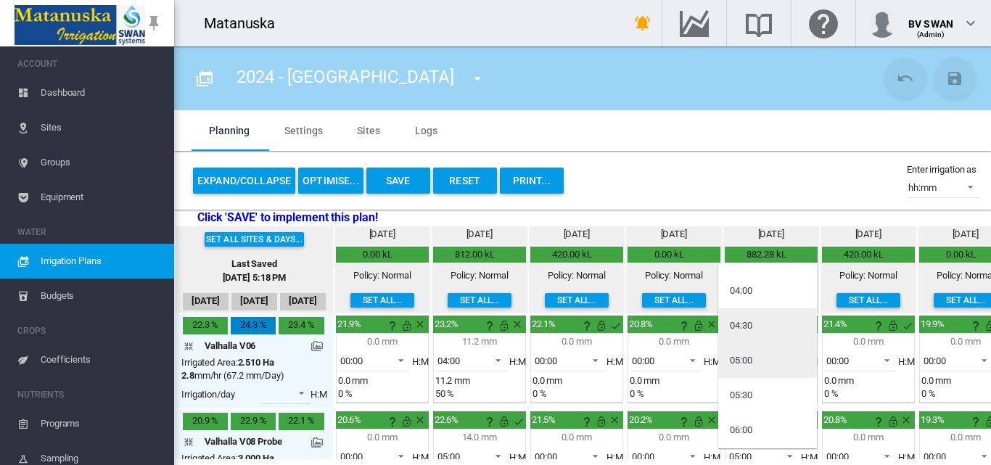
scroll to position [94, 0]
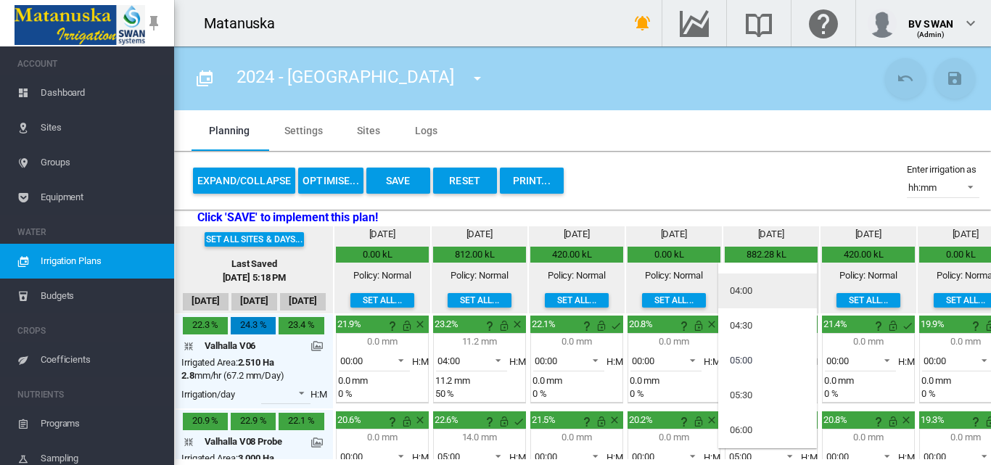
click at [754, 287] on md-option "04:00" at bounding box center [767, 291] width 99 height 35
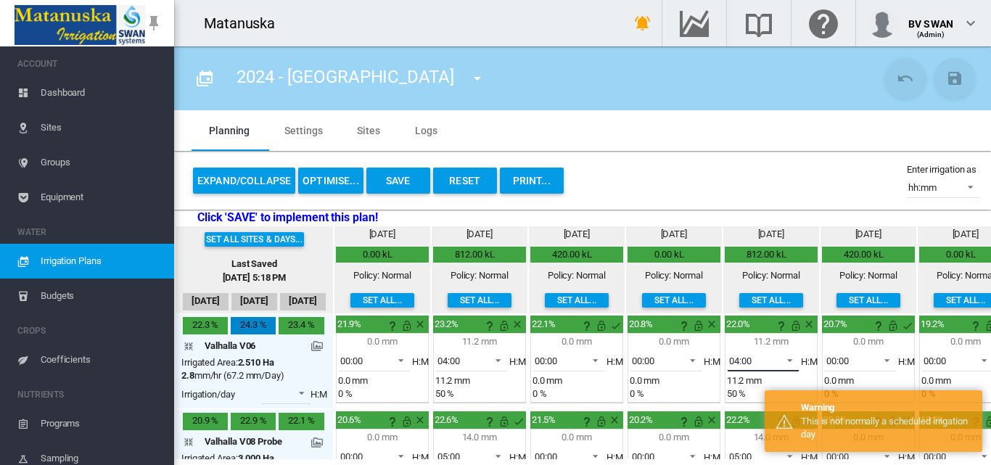
scroll to position [363, 0]
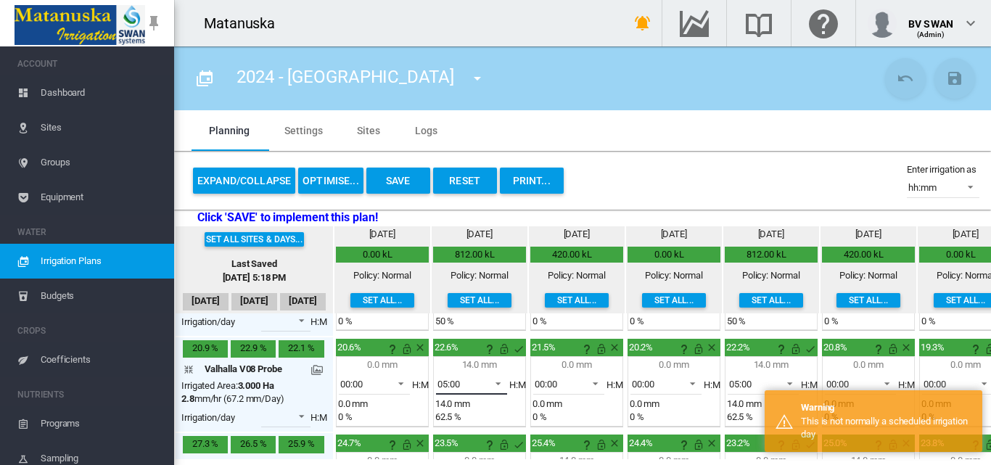
click at [498, 385] on span at bounding box center [493, 382] width 17 height 13
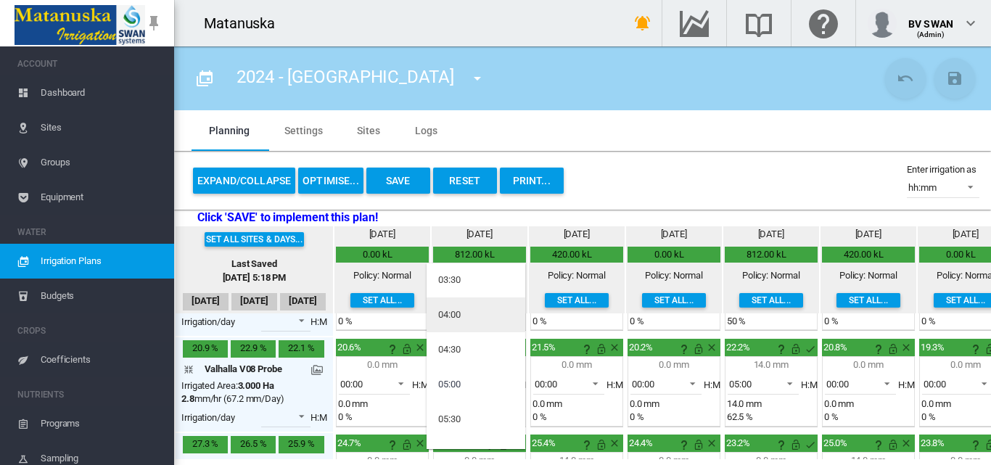
click at [477, 319] on md-option "04:00" at bounding box center [476, 314] width 99 height 35
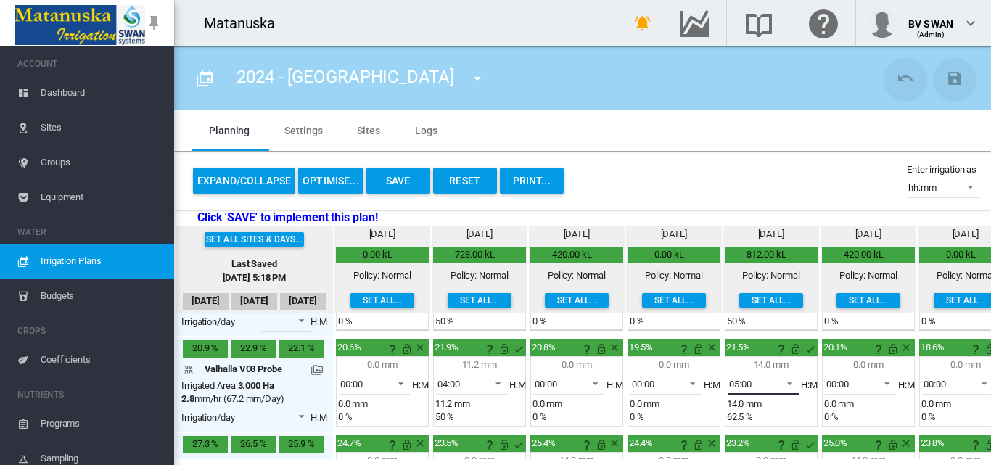
click at [781, 380] on span at bounding box center [785, 382] width 17 height 13
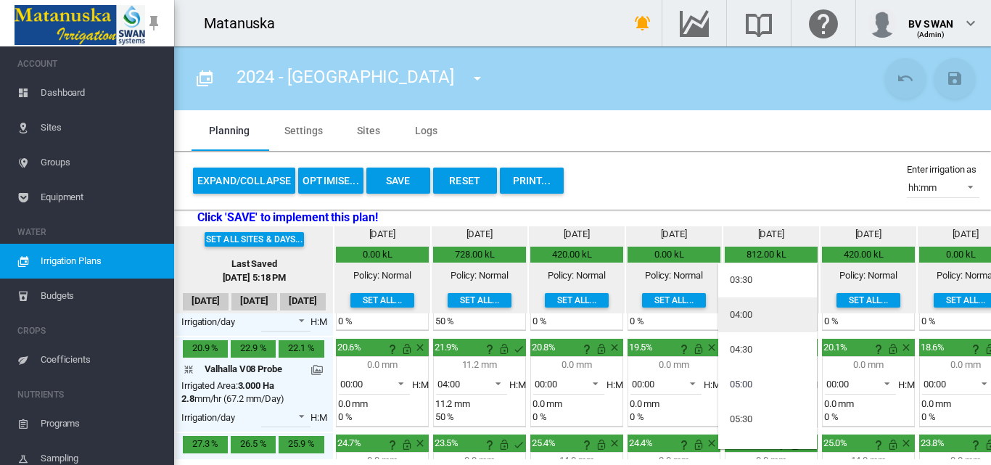
click at [759, 320] on md-option "04:00" at bounding box center [767, 314] width 99 height 35
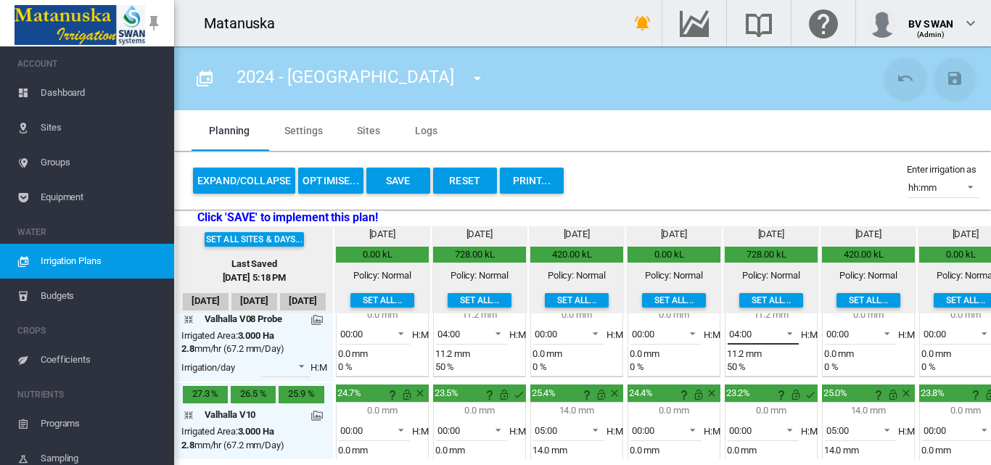
scroll to position [435, 0]
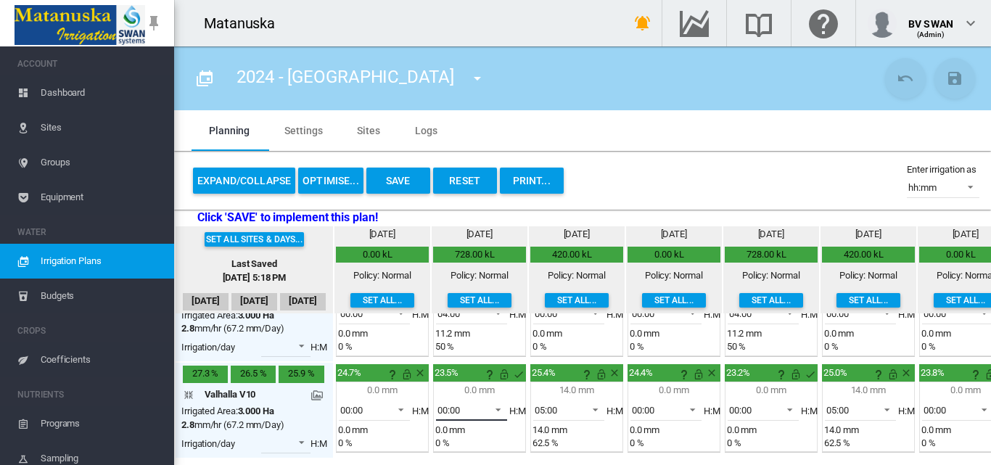
click at [504, 406] on md-select-value "00:00" at bounding box center [471, 410] width 71 height 22
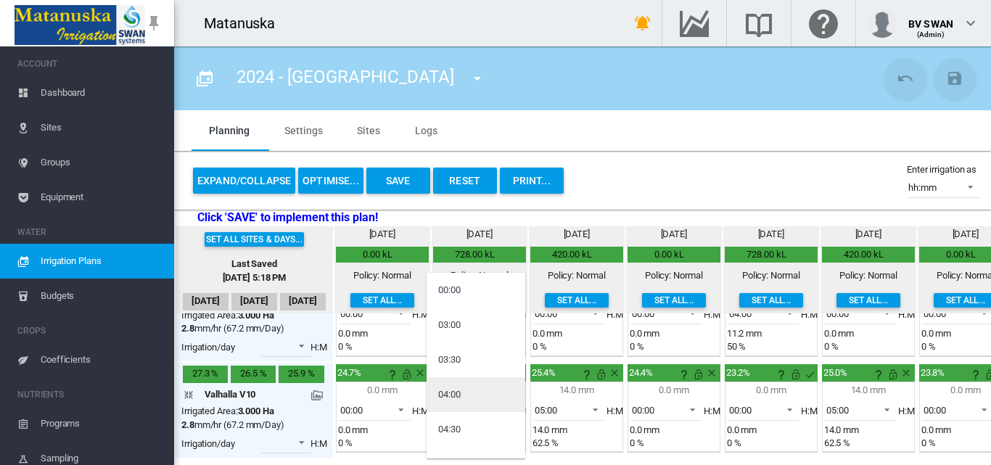
click at [463, 393] on md-option "04:00" at bounding box center [476, 394] width 99 height 35
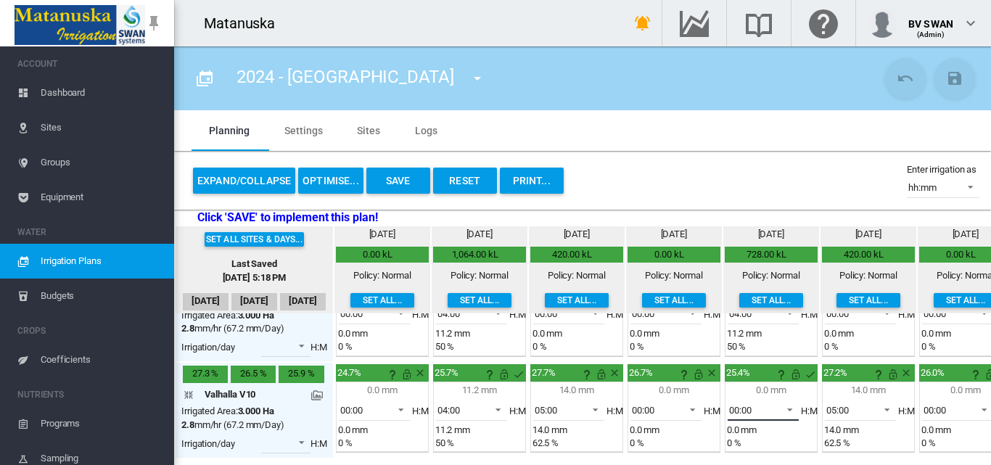
click at [789, 406] on span at bounding box center [785, 408] width 17 height 13
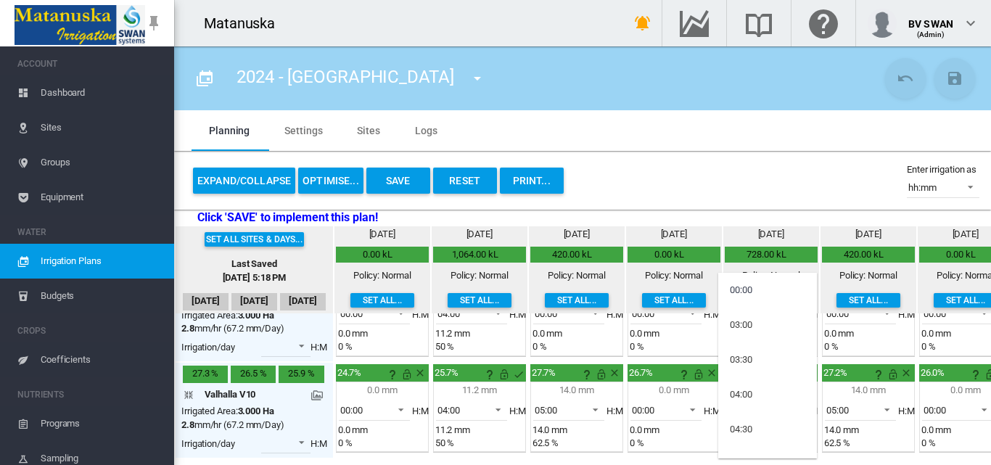
click at [501, 406] on md-backdrop at bounding box center [495, 232] width 991 height 465
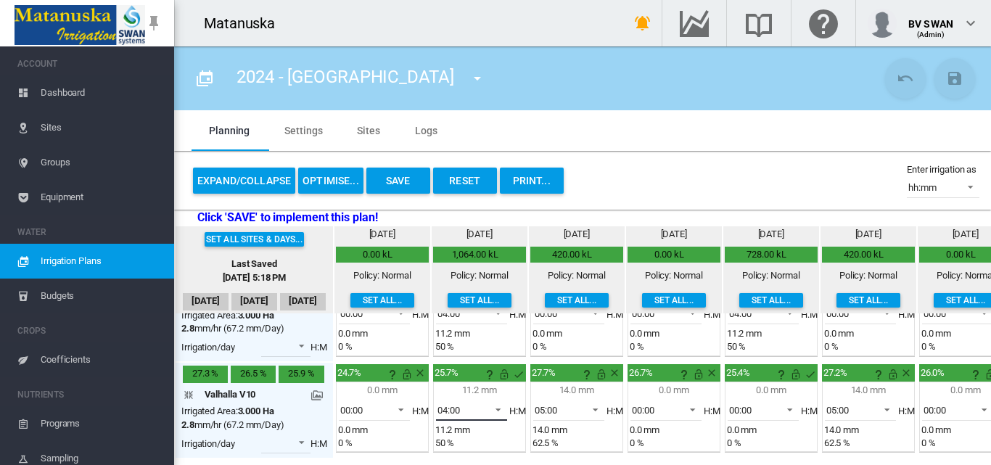
click at [497, 404] on span at bounding box center [493, 408] width 17 height 13
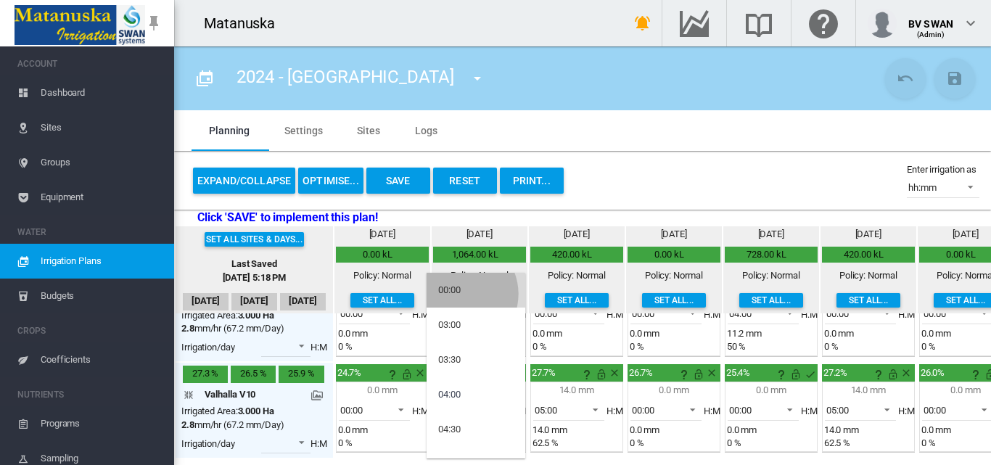
click at [459, 293] on div "00:00" at bounding box center [449, 290] width 22 height 13
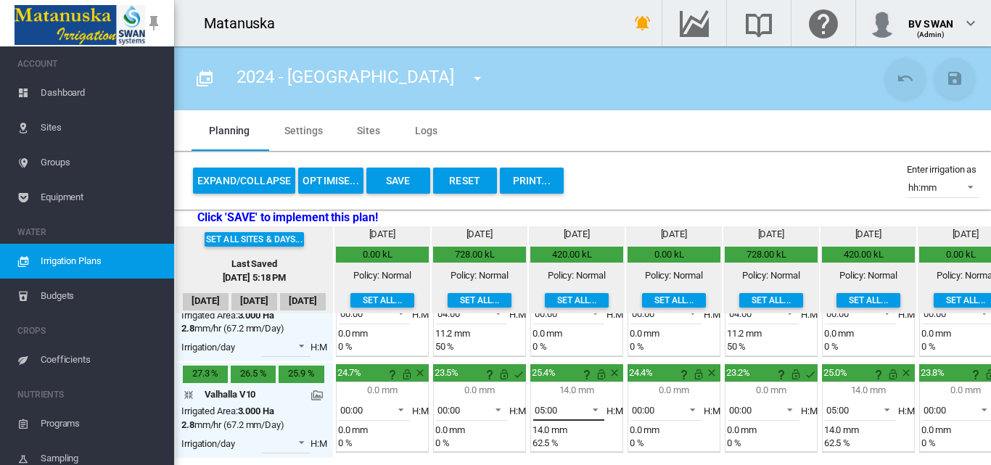
click at [595, 406] on span at bounding box center [591, 408] width 17 height 13
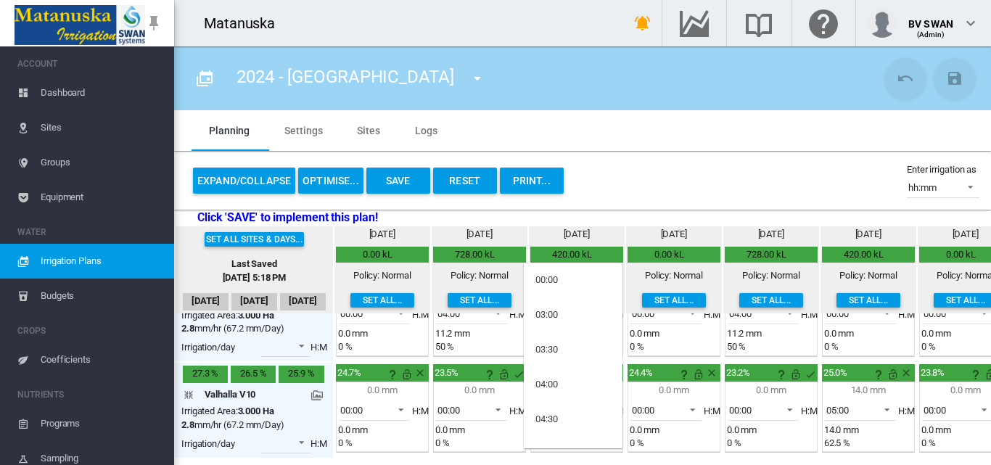
scroll to position [46, 0]
click at [578, 339] on md-option "04:00" at bounding box center [573, 338] width 99 height 35
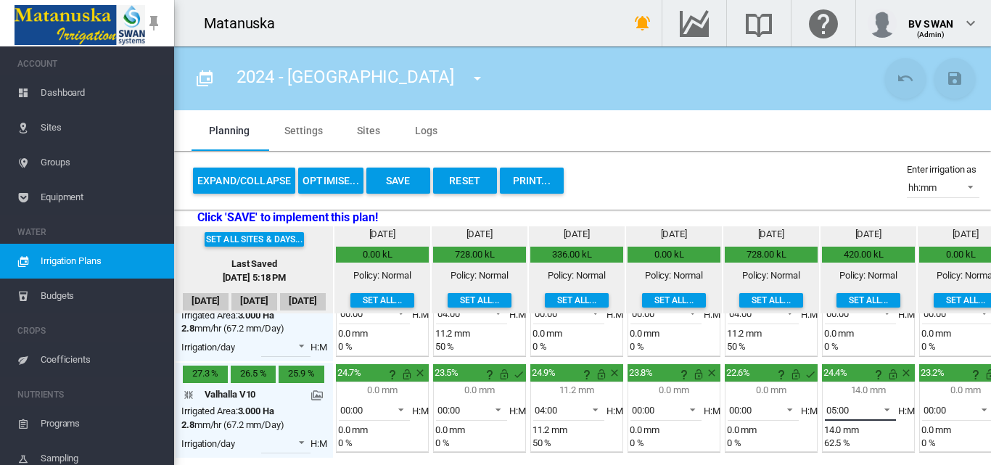
click at [887, 406] on span at bounding box center [882, 408] width 17 height 13
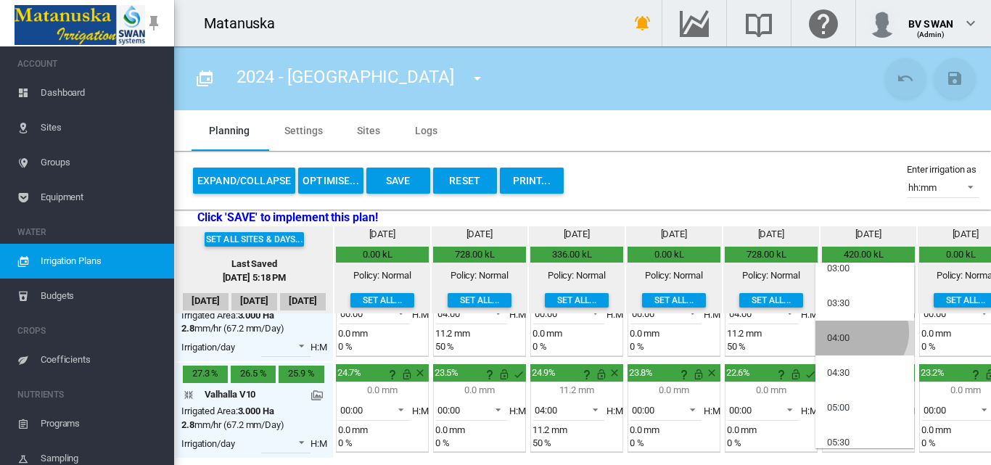
click at [859, 332] on md-option "04:00" at bounding box center [865, 338] width 99 height 35
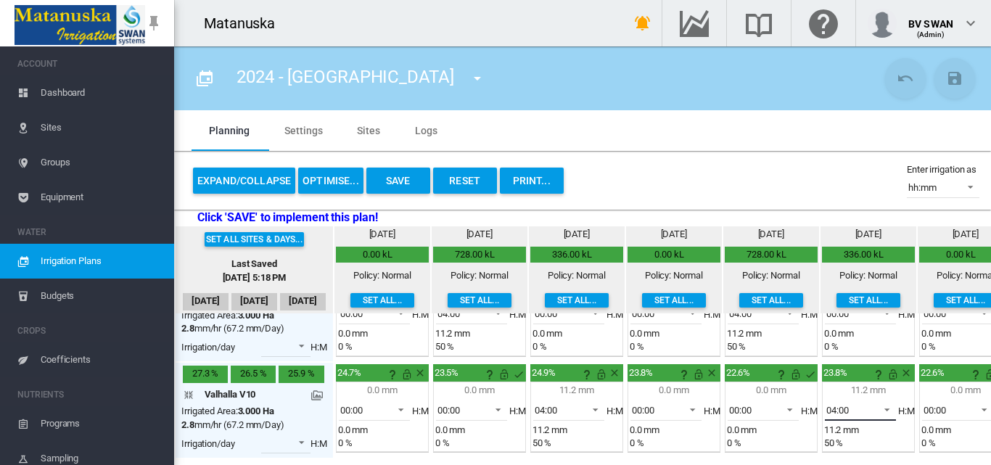
scroll to position [444, 0]
click at [409, 177] on button "Save" at bounding box center [398, 181] width 64 height 26
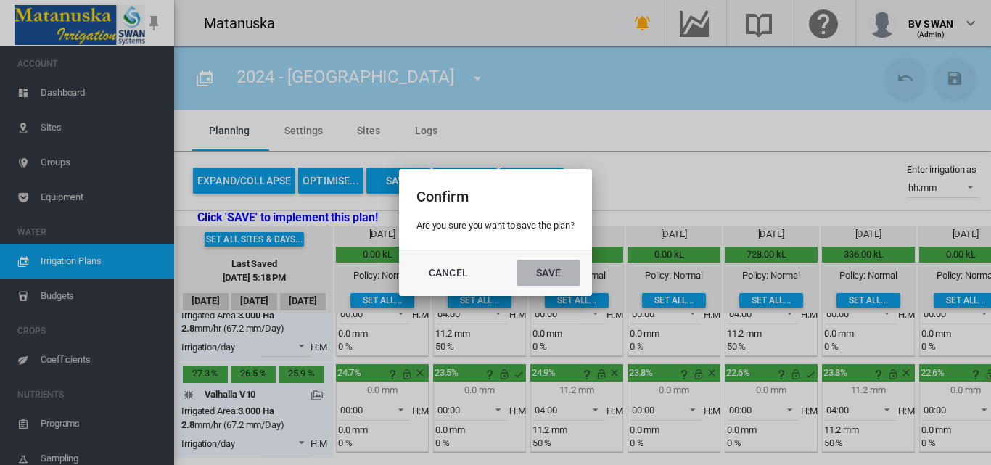
click at [552, 273] on button "Save" at bounding box center [549, 273] width 64 height 26
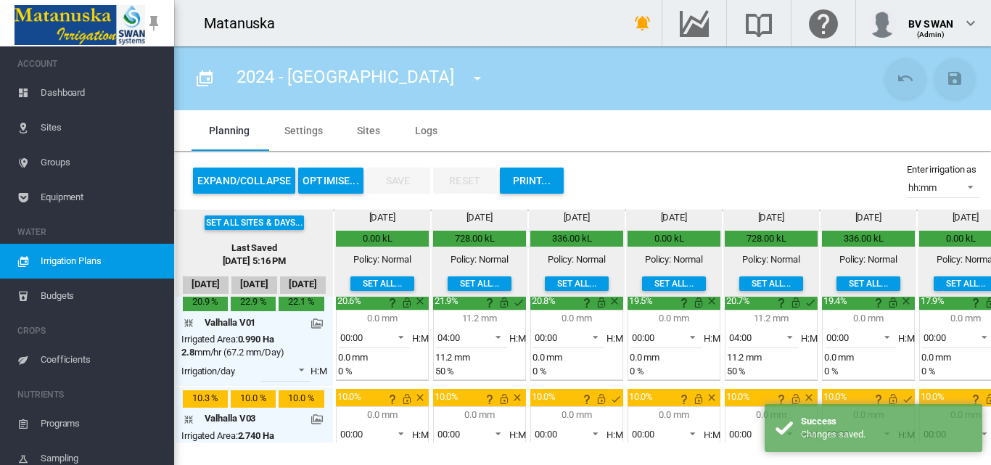
scroll to position [0, 0]
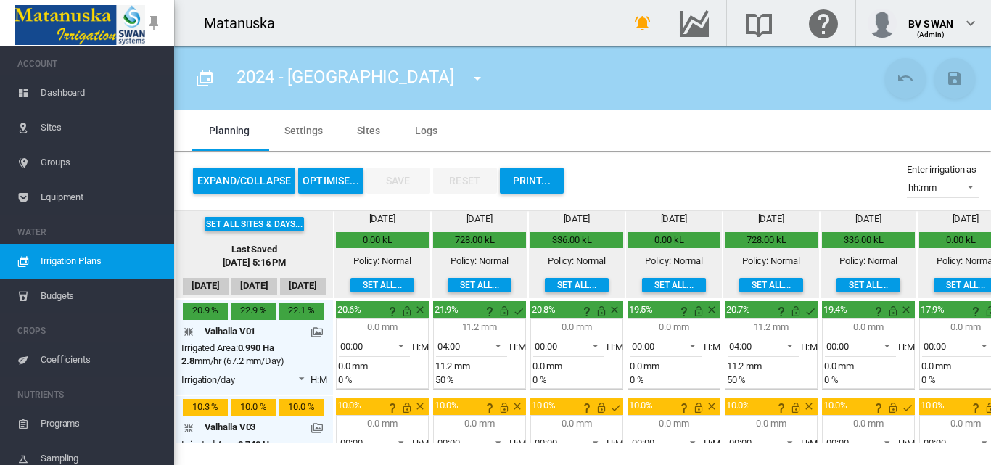
click at [79, 126] on span "Sites" at bounding box center [102, 127] width 122 height 35
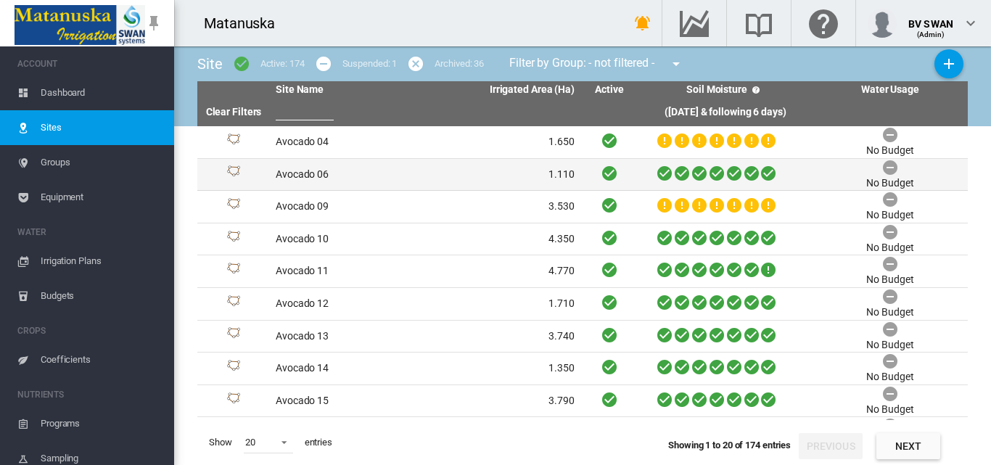
click at [415, 185] on td "Avocado 06" at bounding box center [347, 175] width 155 height 32
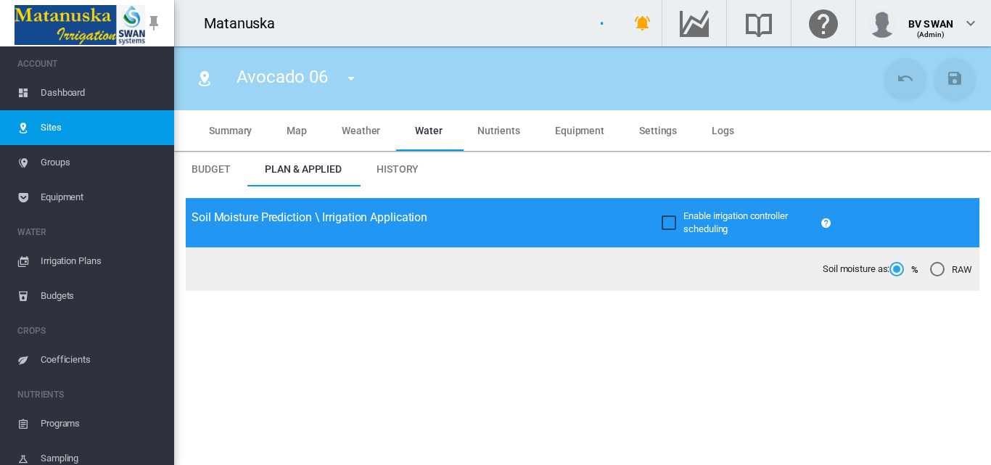
type input "**********"
type input "*****"
type input "*********"
type input "********"
type input "***"
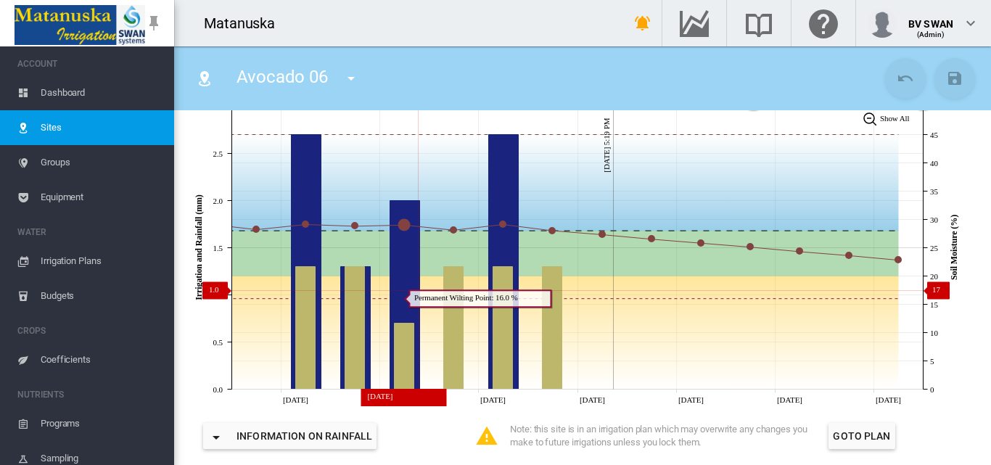
scroll to position [290, 0]
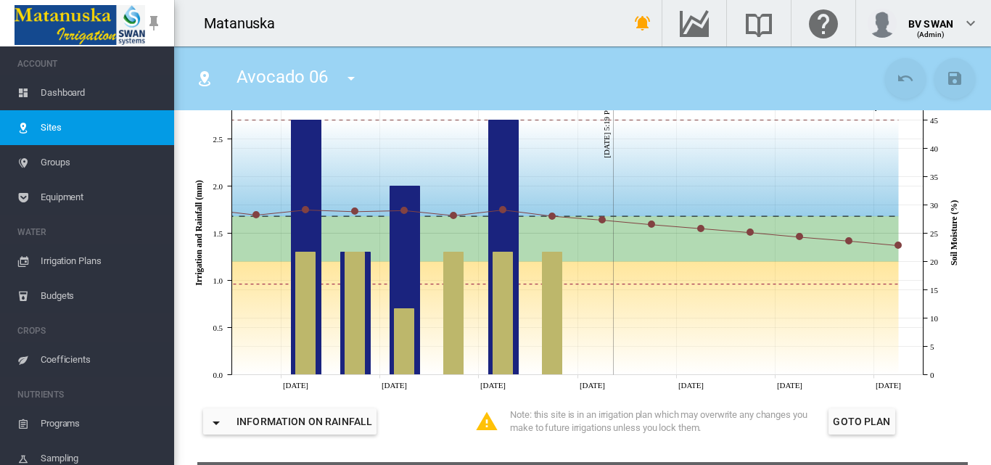
click at [54, 257] on span "Irrigation Plans" at bounding box center [102, 261] width 122 height 35
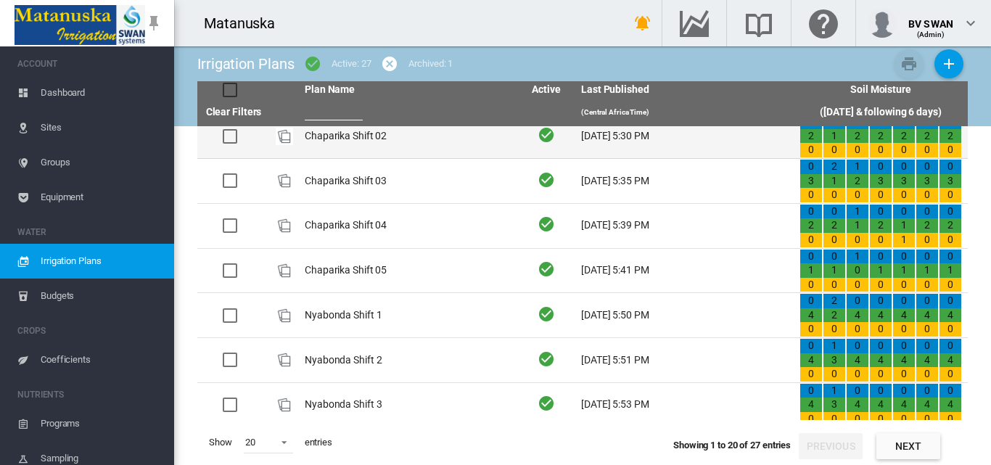
scroll to position [603, 0]
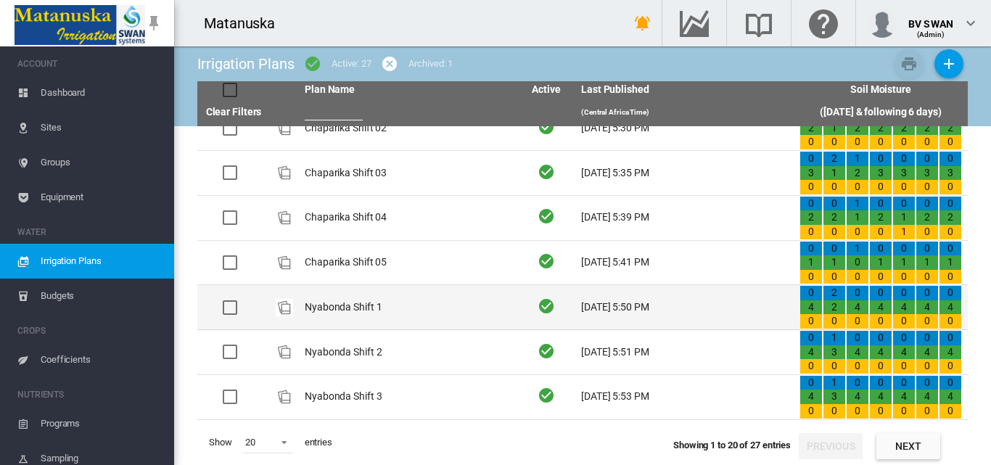
click at [419, 307] on td "Nyabonda Shift 1" at bounding box center [408, 307] width 218 height 44
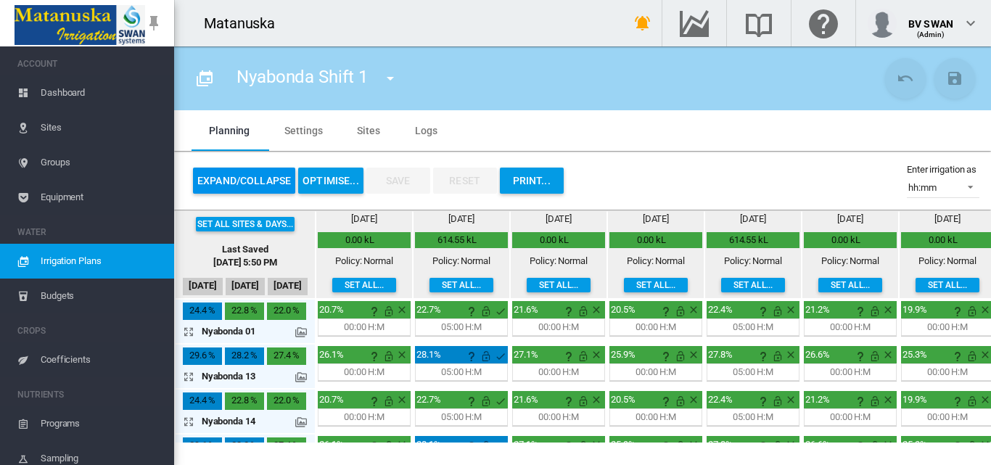
click at [231, 176] on button "Expand/Collapse" at bounding box center [244, 181] width 102 height 26
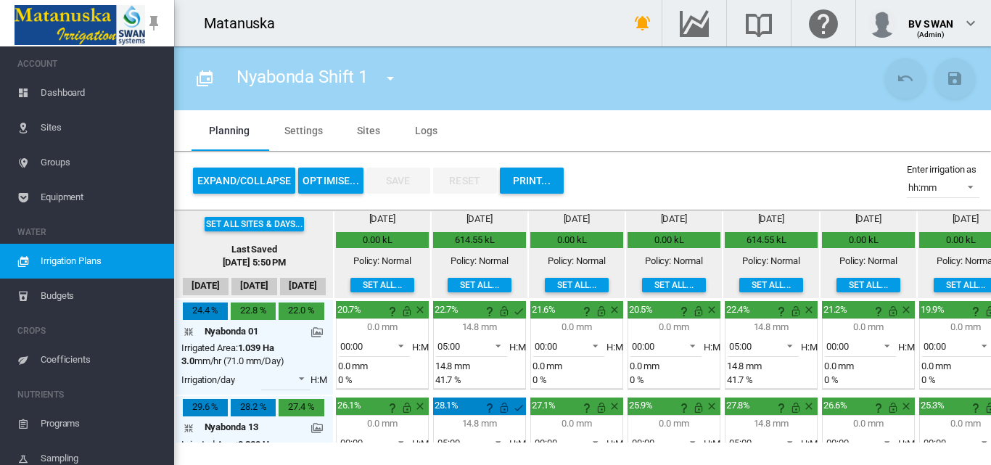
click at [389, 78] on md-icon "icon-menu-down" at bounding box center [390, 78] width 17 height 17
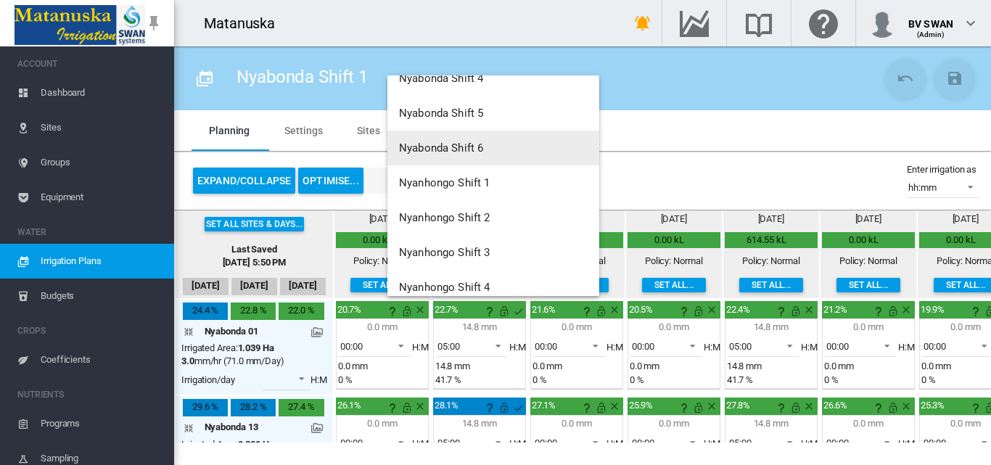
scroll to position [766, 0]
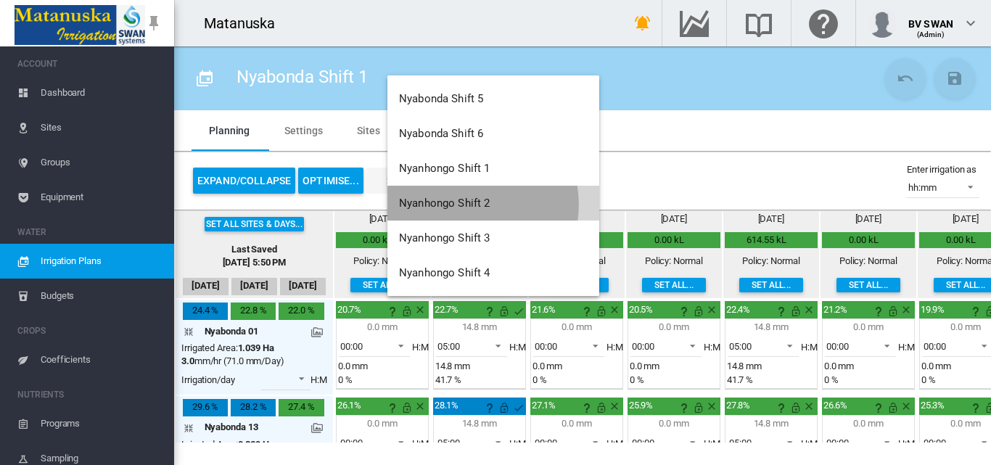
click at [465, 206] on span "Nyanhongo Shift 2" at bounding box center [444, 203] width 91 height 13
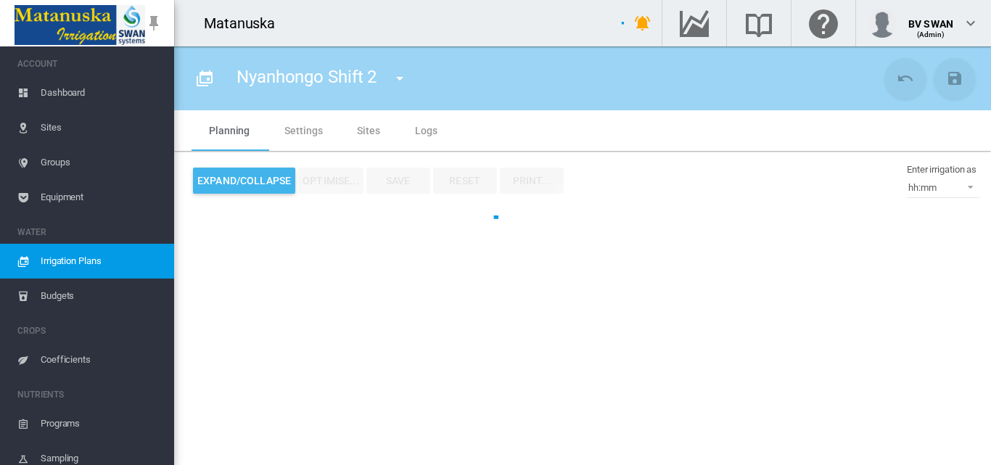
type input "**********"
type input "***"
type input "*****"
